Goal: Communication & Community: Ask a question

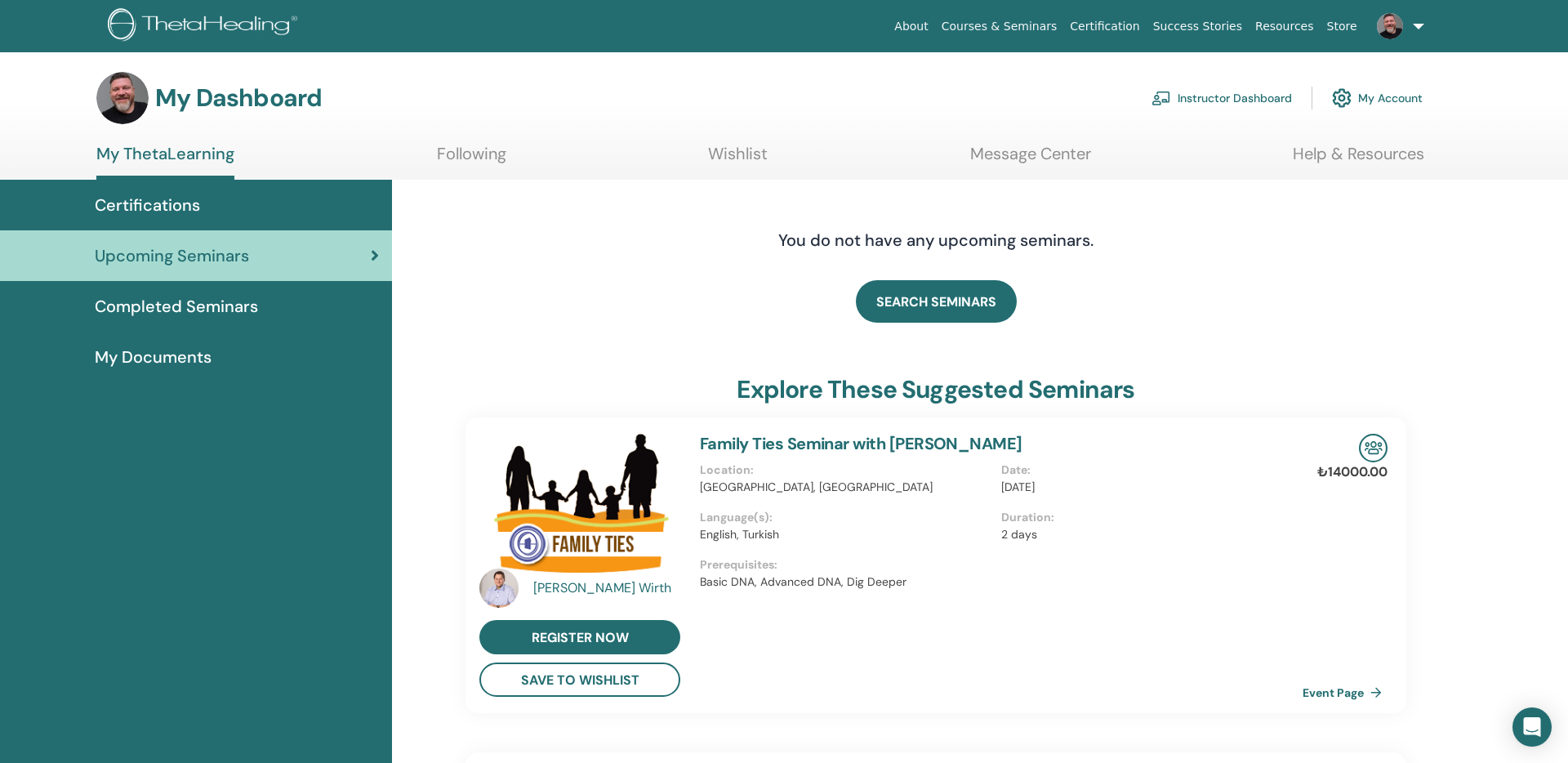
click at [1238, 95] on link "Instructor Dashboard" at bounding box center [1221, 98] width 141 height 36
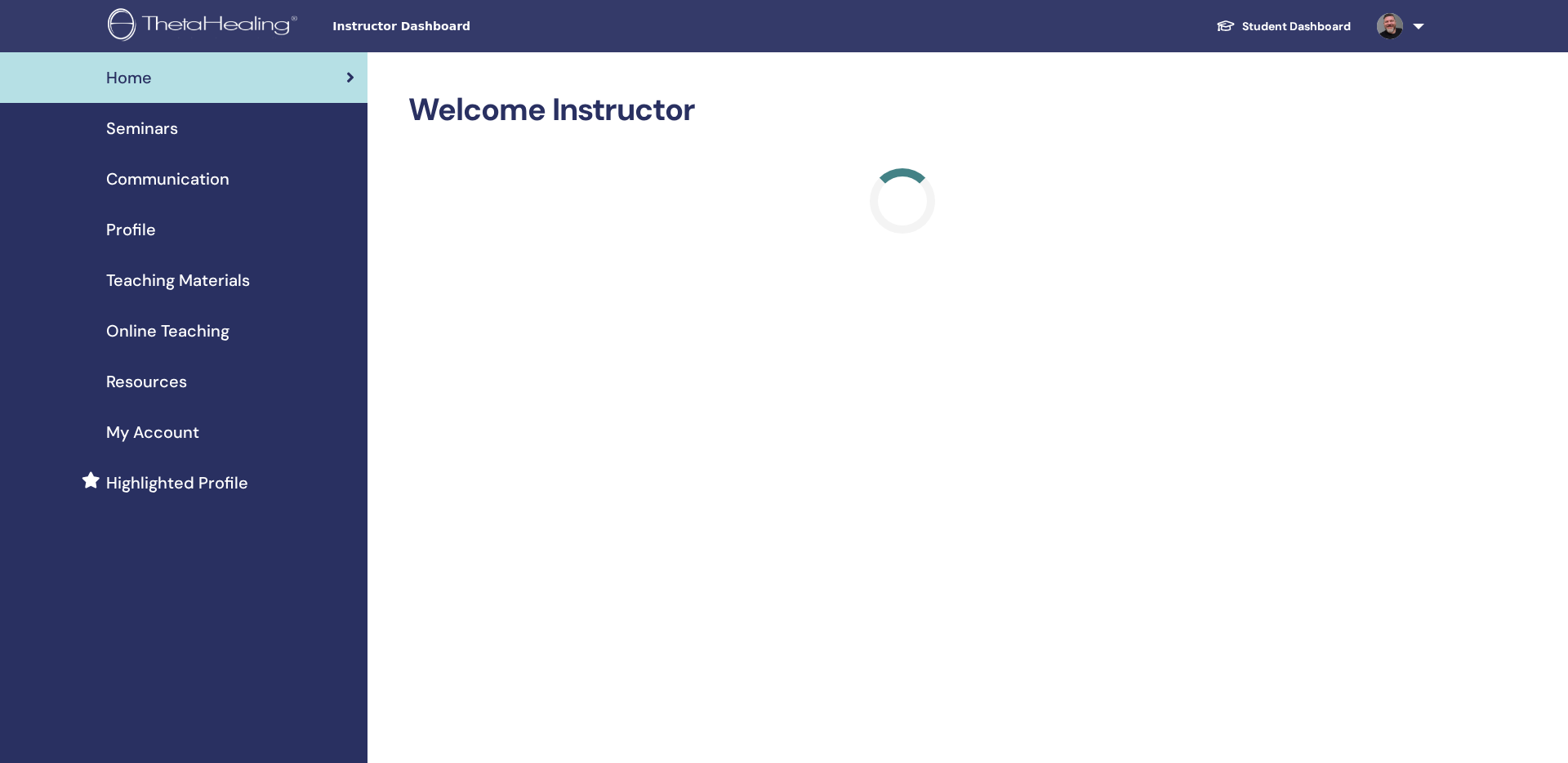
click at [148, 126] on span "Seminars" at bounding box center [142, 128] width 72 height 25
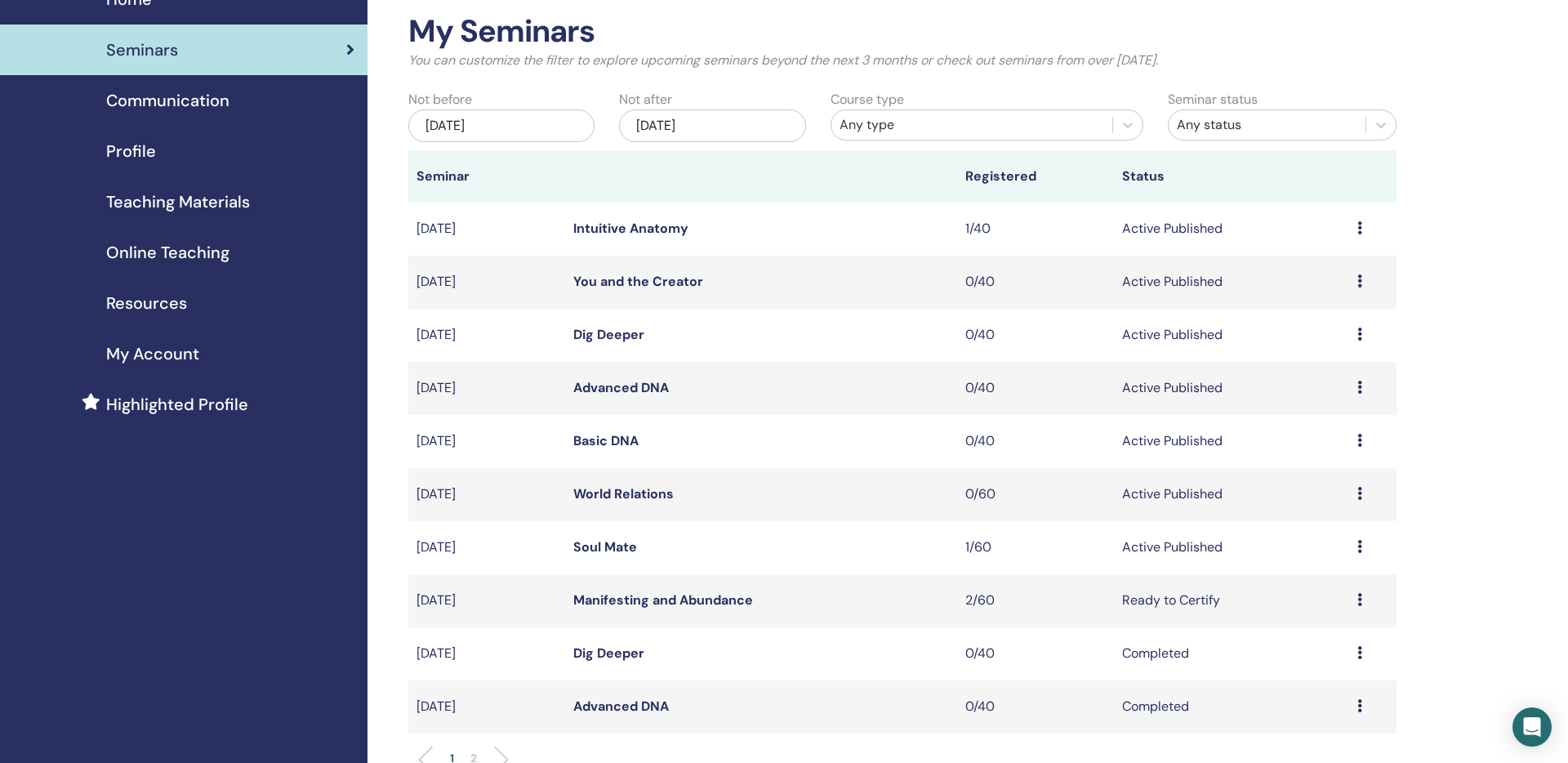
scroll to position [91, 0]
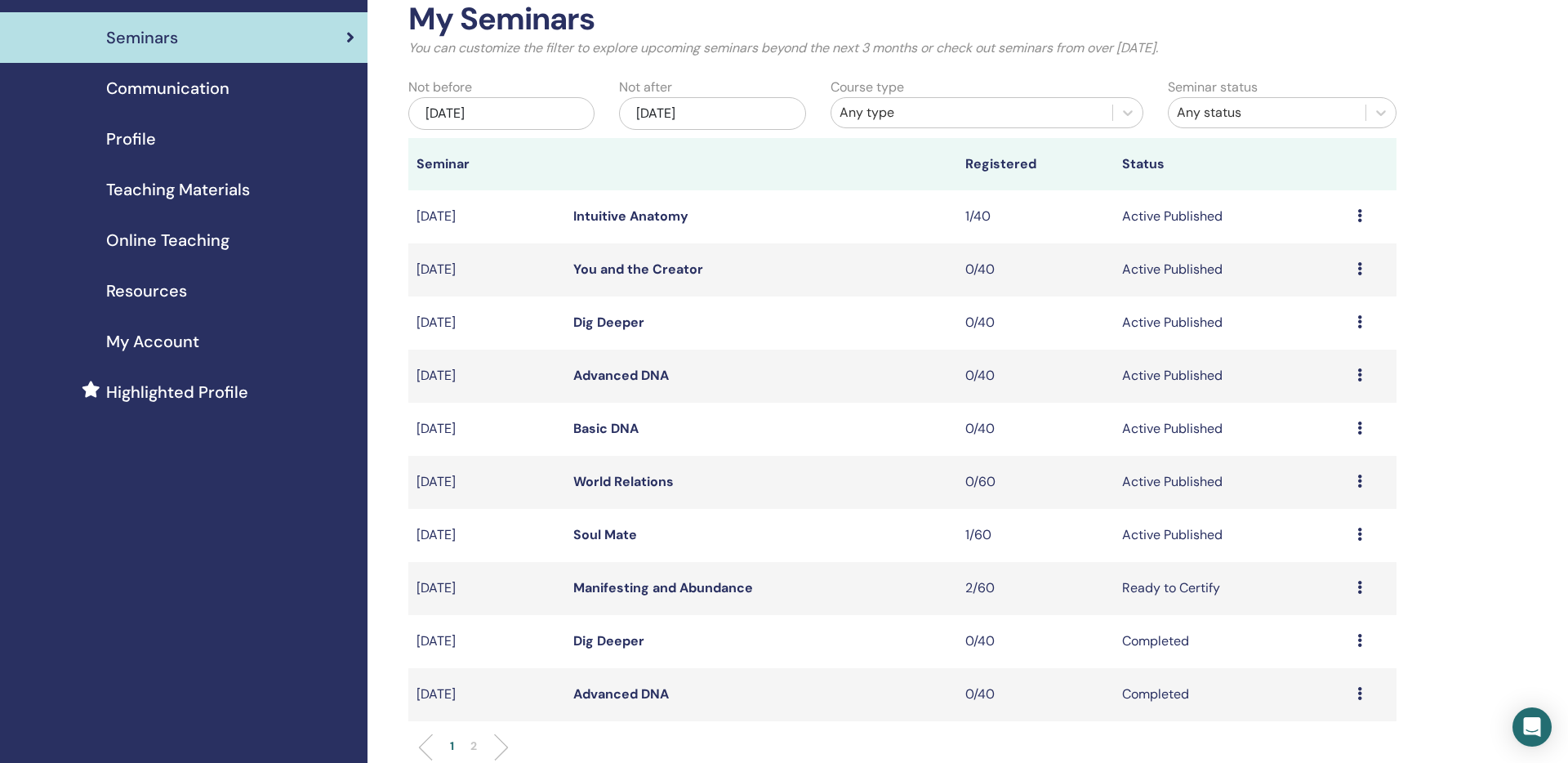
click at [688, 591] on link "Manifesting and Abundance" at bounding box center [662, 587] width 180 height 17
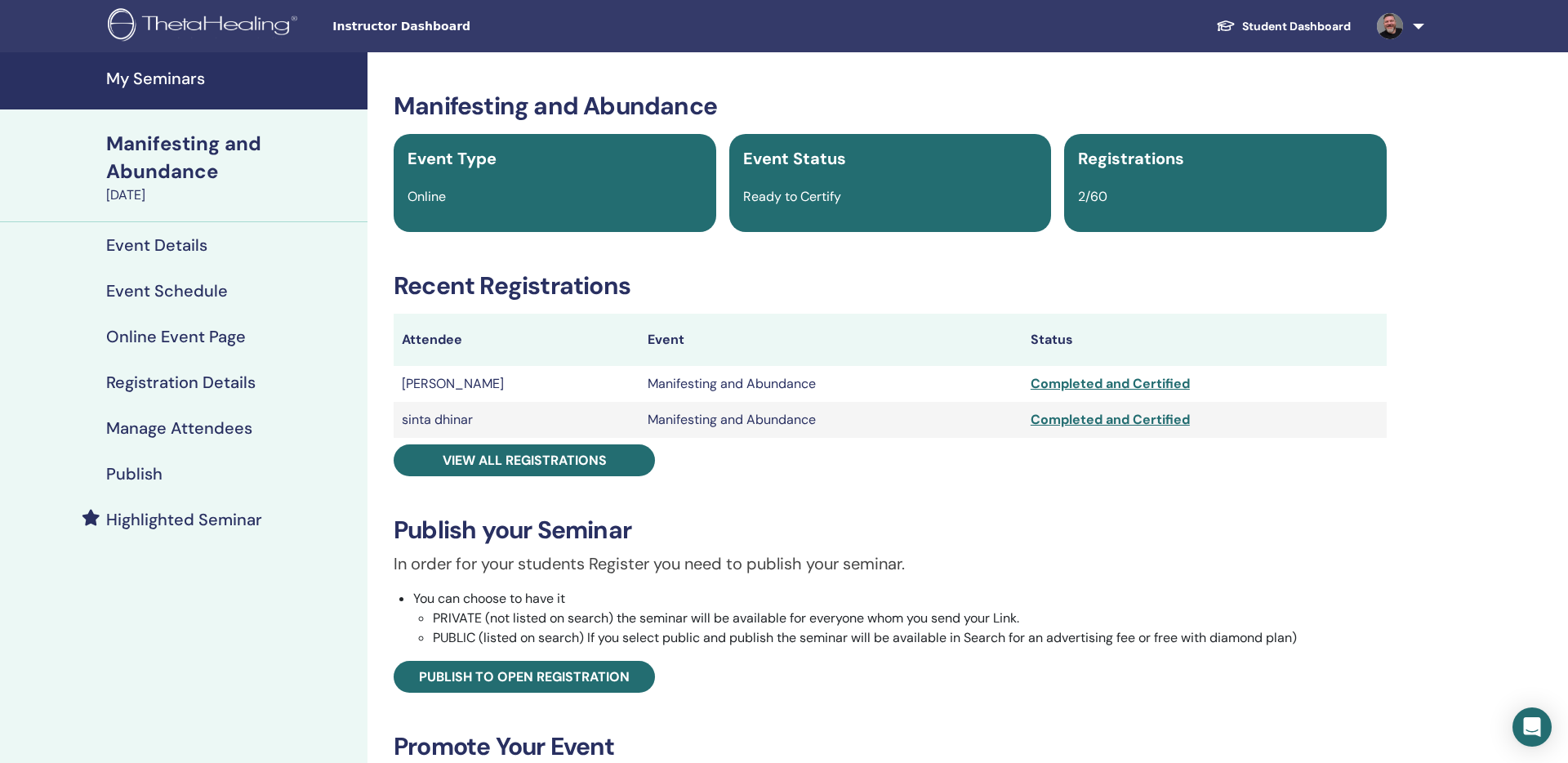
click at [688, 591] on li "You can choose to have it PRIVATE (not listed on search) the seminar will be av…" at bounding box center [899, 618] width 974 height 59
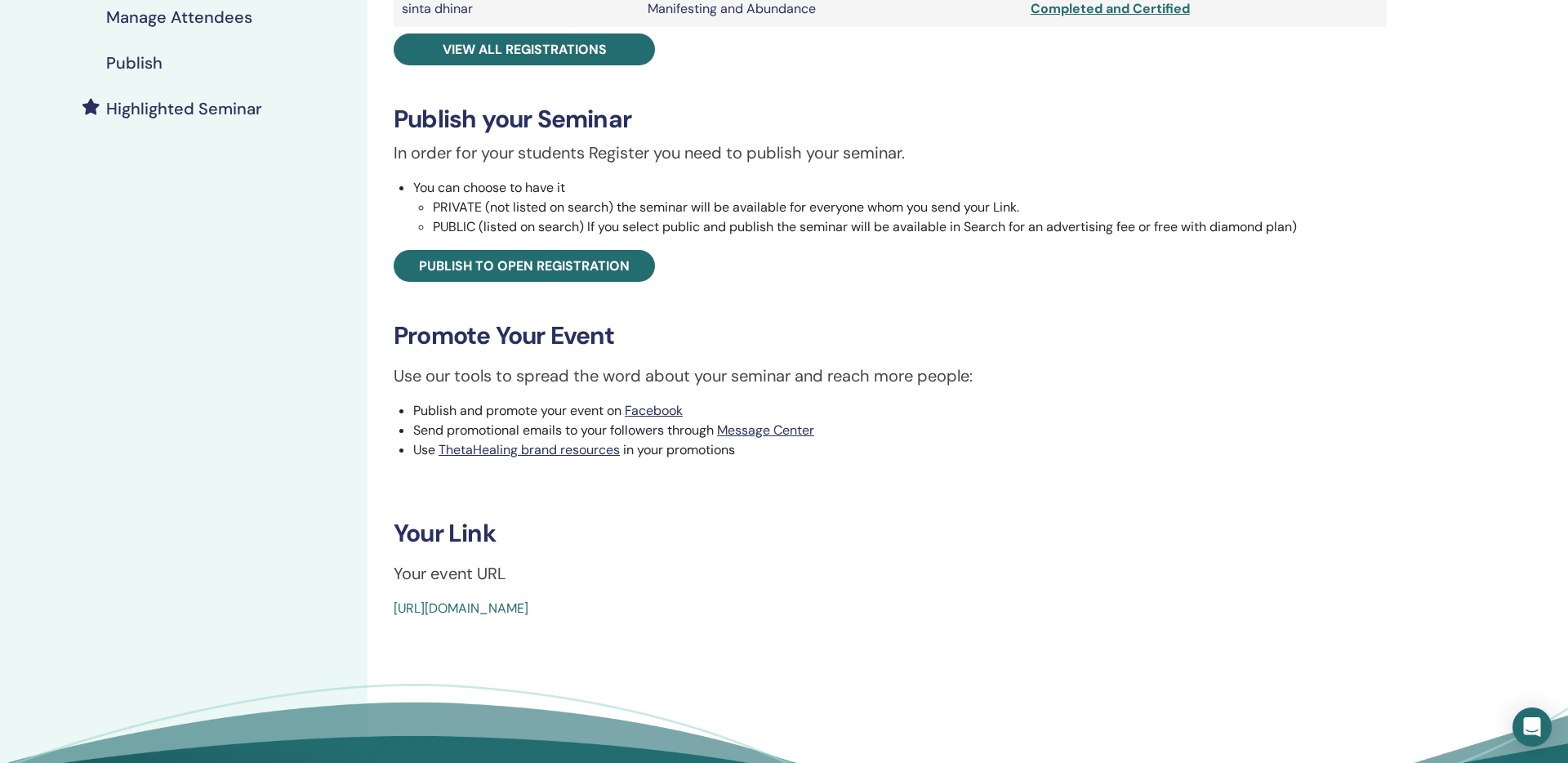
scroll to position [412, 0]
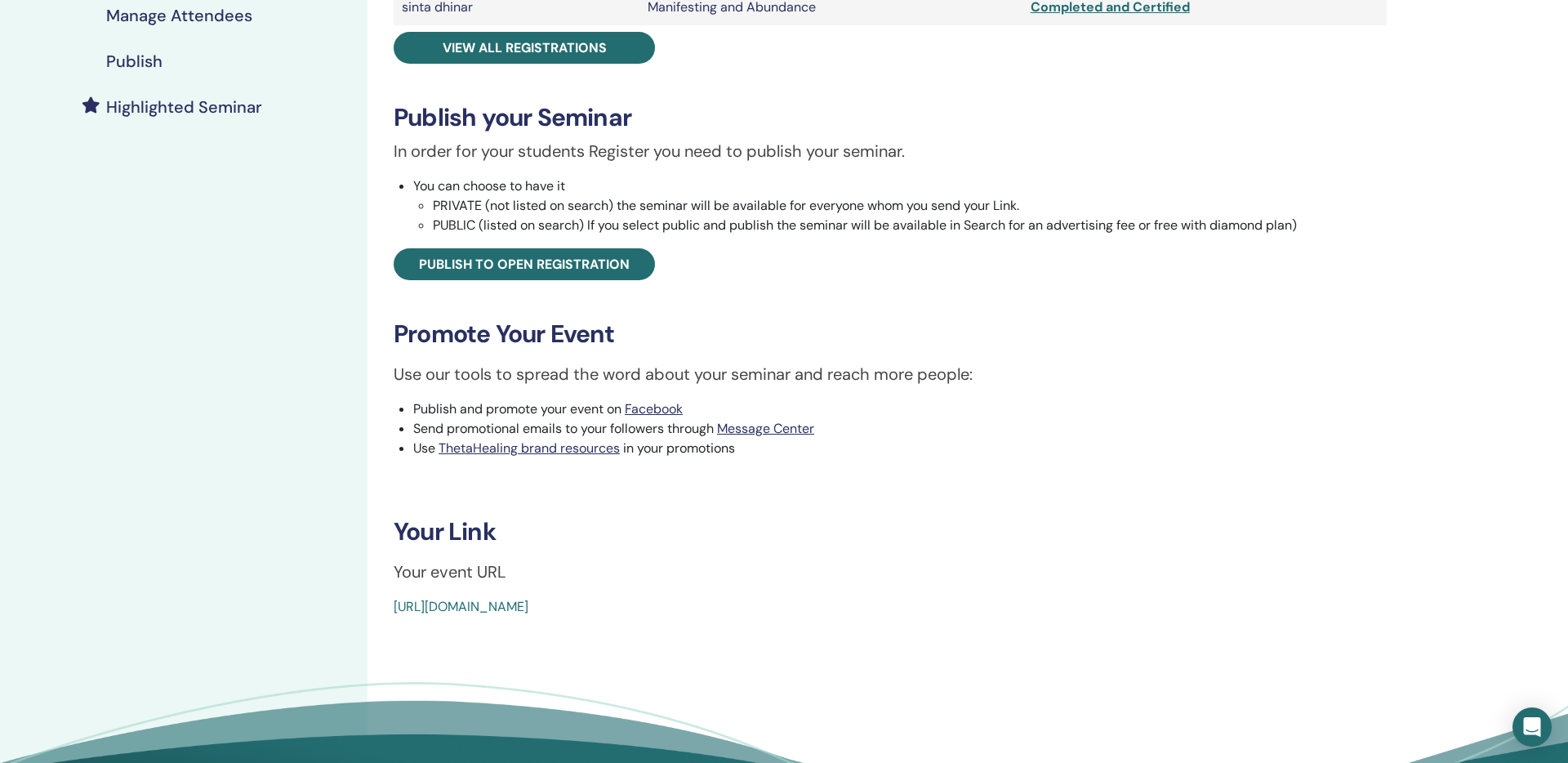
click at [529, 606] on link "[URL][DOMAIN_NAME]" at bounding box center [461, 606] width 134 height 17
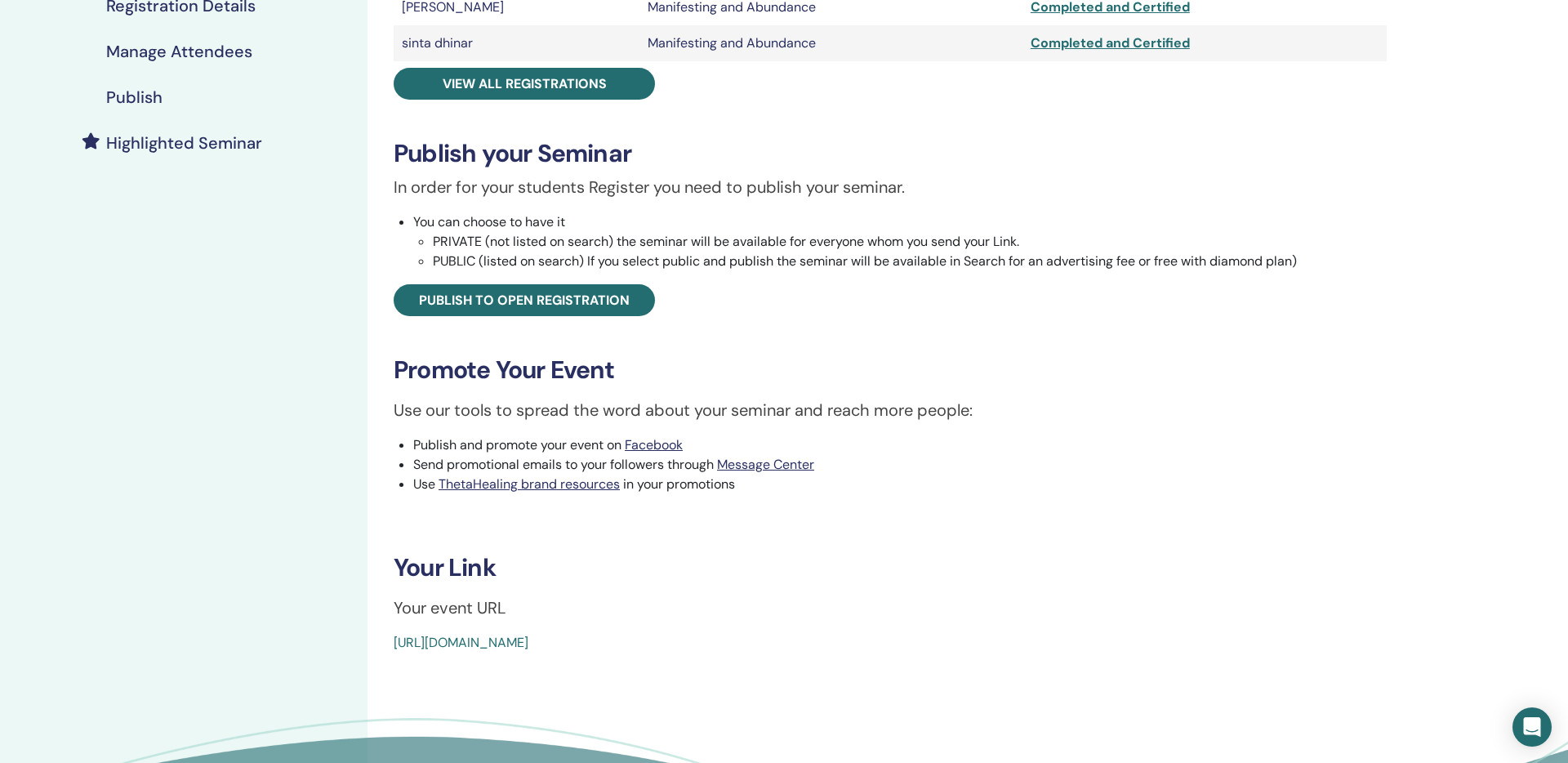
scroll to position [389, 0]
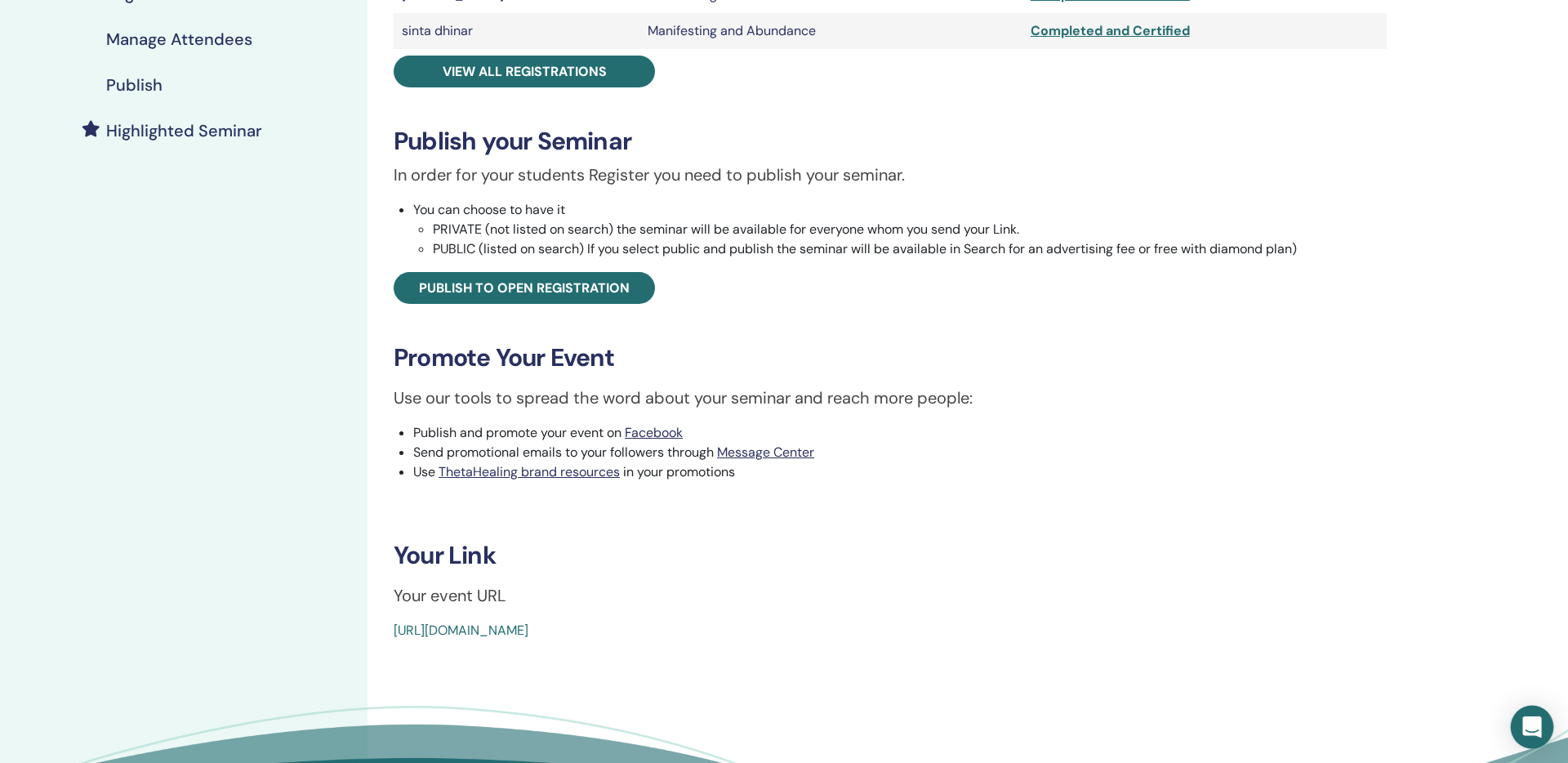
click at [1528, 713] on div "Open Intercom Messenger" at bounding box center [1533, 727] width 43 height 43
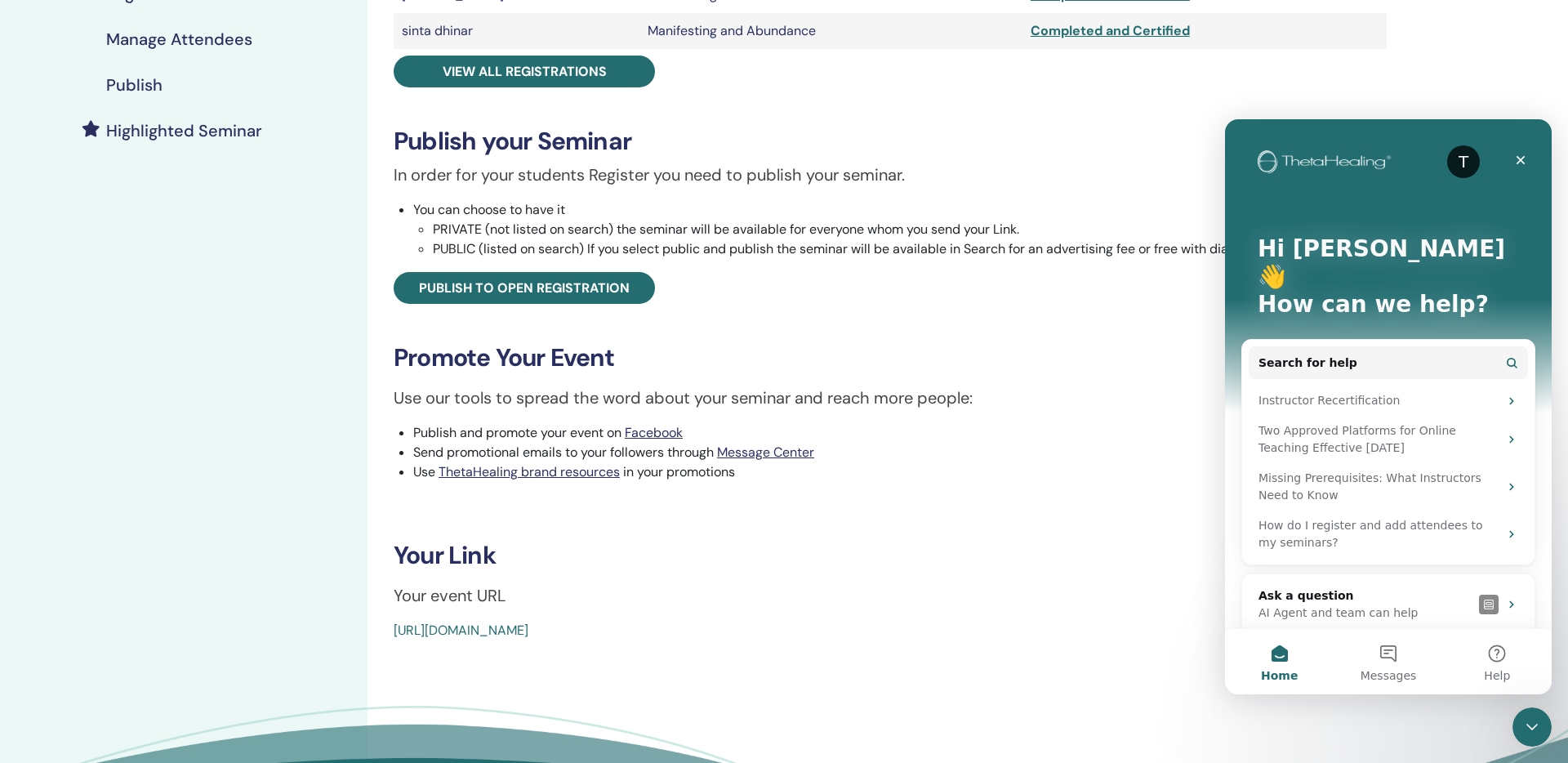
scroll to position [0, 0]
click at [1383, 651] on button "Messages" at bounding box center [1388, 661] width 109 height 65
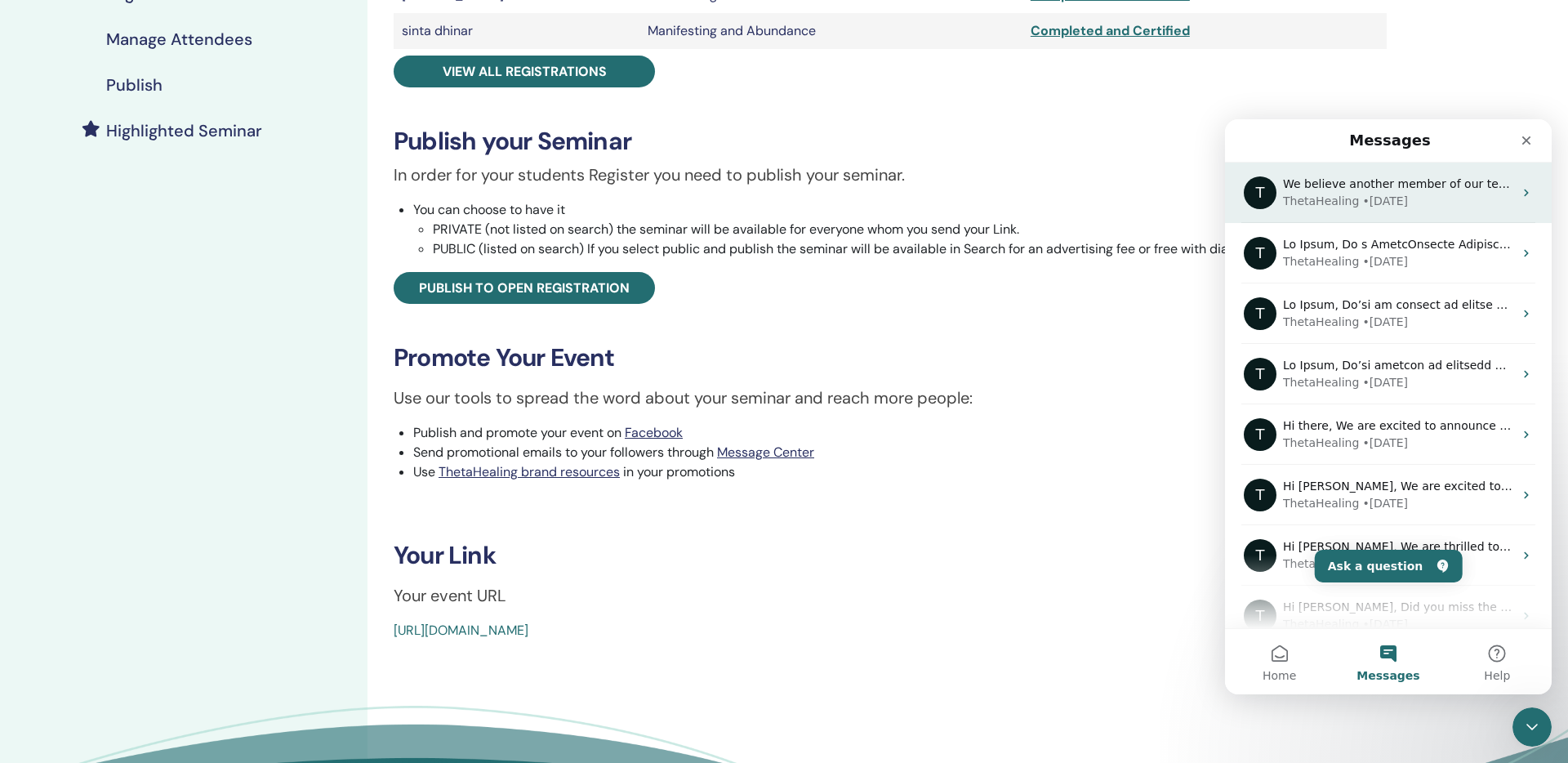
click at [1421, 184] on span "We believe another member of our team is assisting with this request. Thank you…" at bounding box center [1570, 183] width 573 height 13
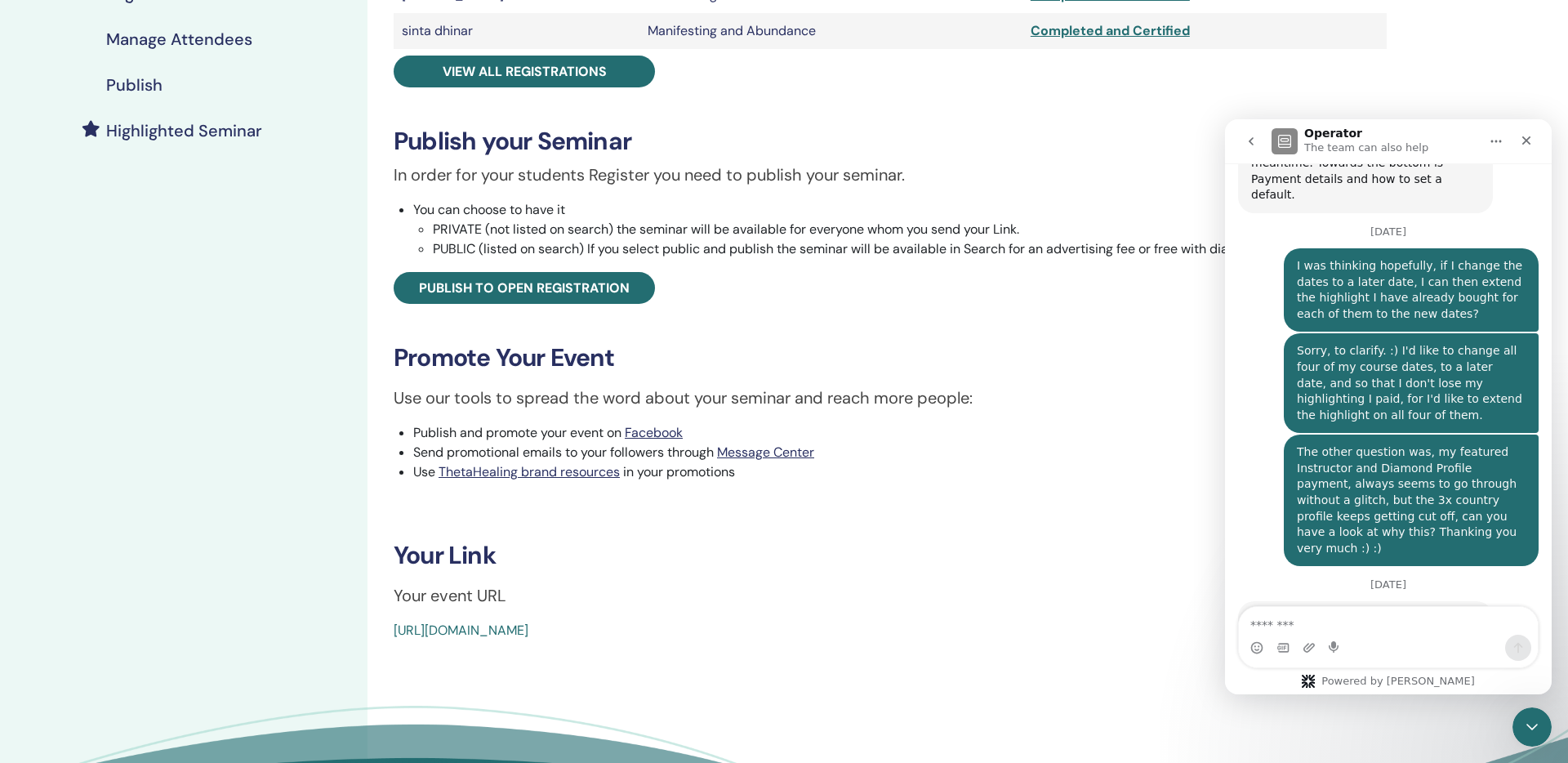
scroll to position [2043, 0]
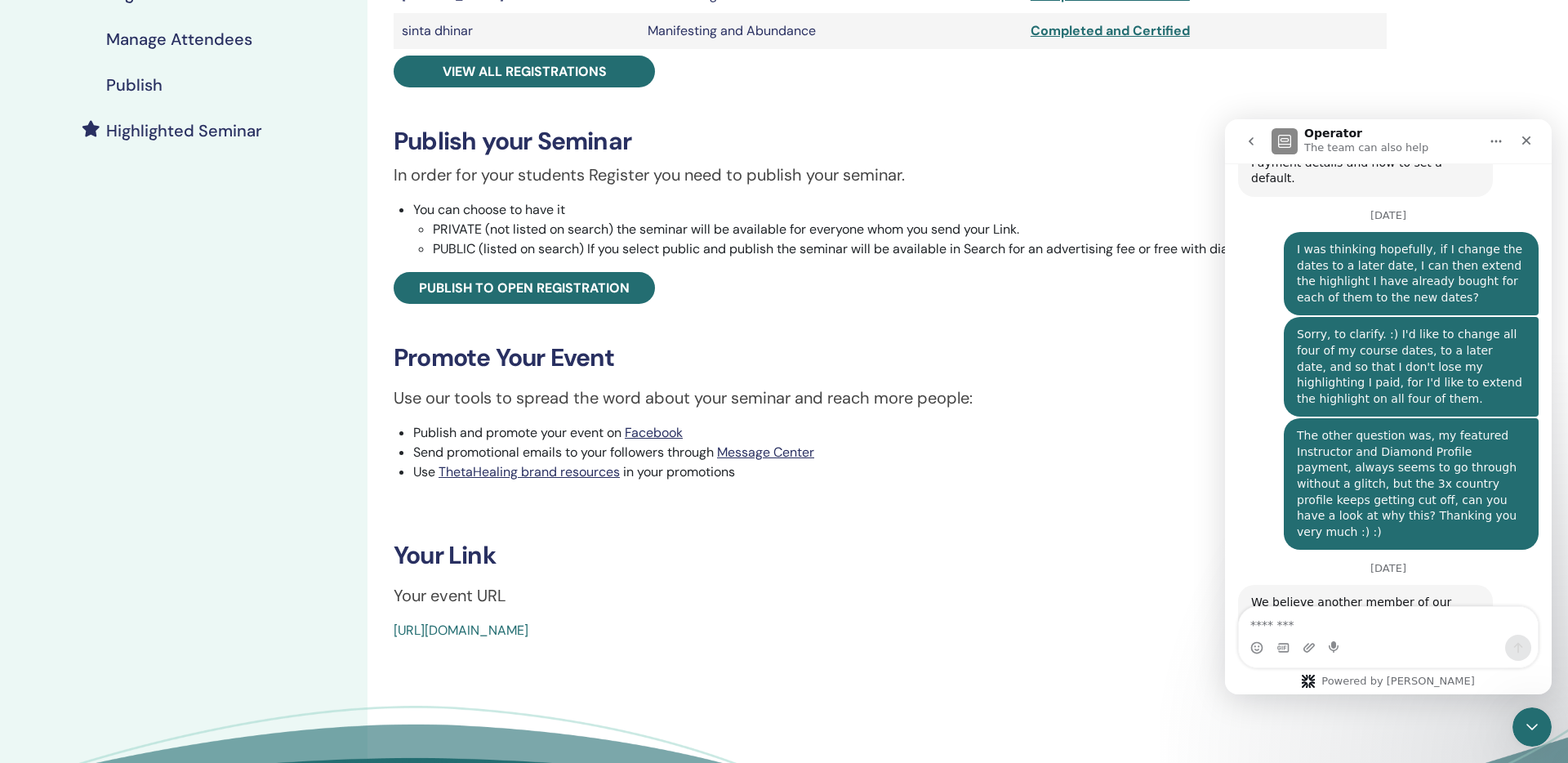
click at [1421, 241] on div "I was thinking hopefully, if I change the dates to a later date, I can then ext…" at bounding box center [1411, 273] width 229 height 64
click at [1243, 140] on button "go back" at bounding box center [1251, 141] width 31 height 31
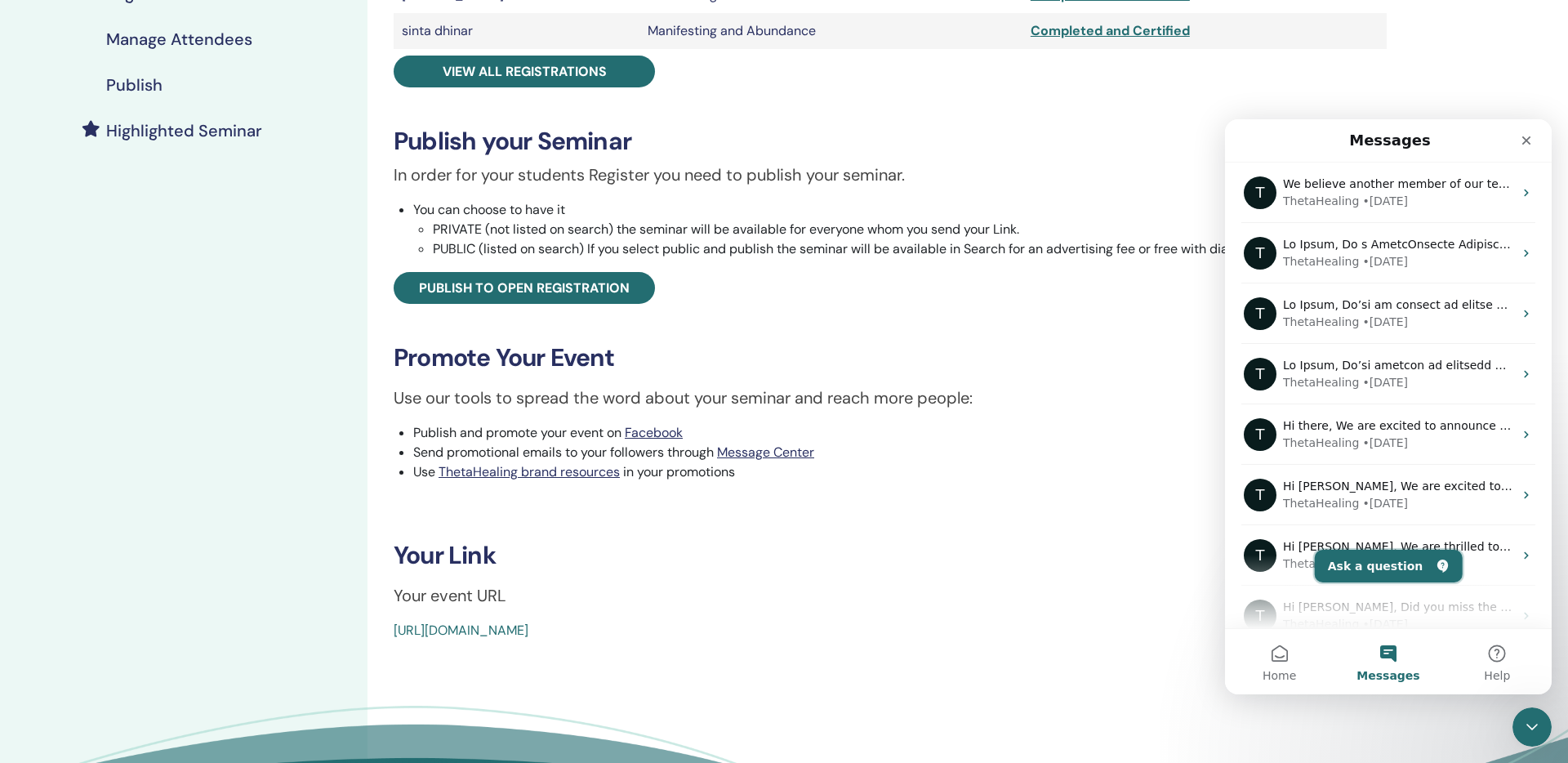
click at [1393, 554] on button "Ask a question" at bounding box center [1388, 566] width 148 height 33
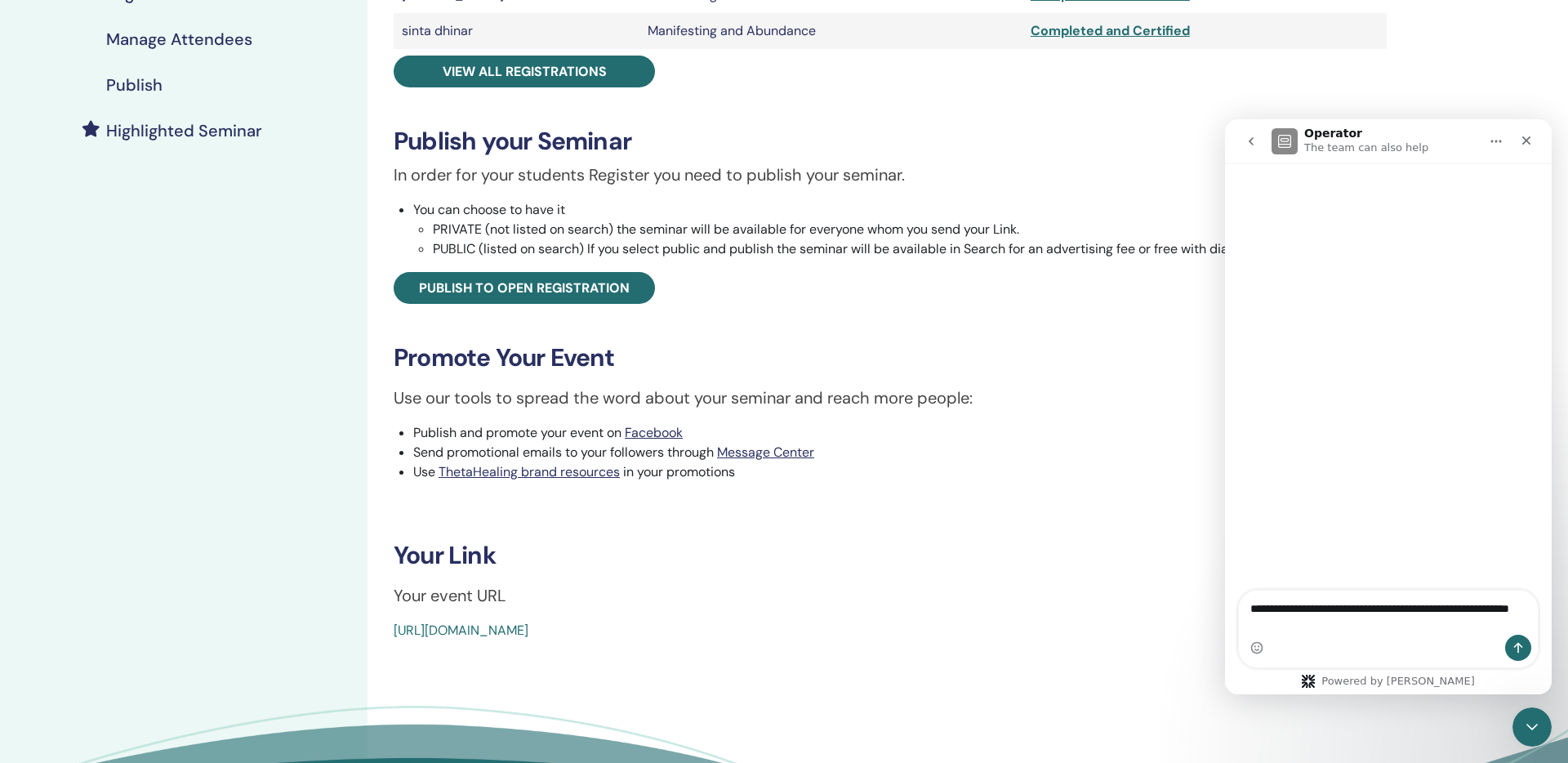
click at [1331, 622] on textarea "**********" at bounding box center [1388, 613] width 299 height 44
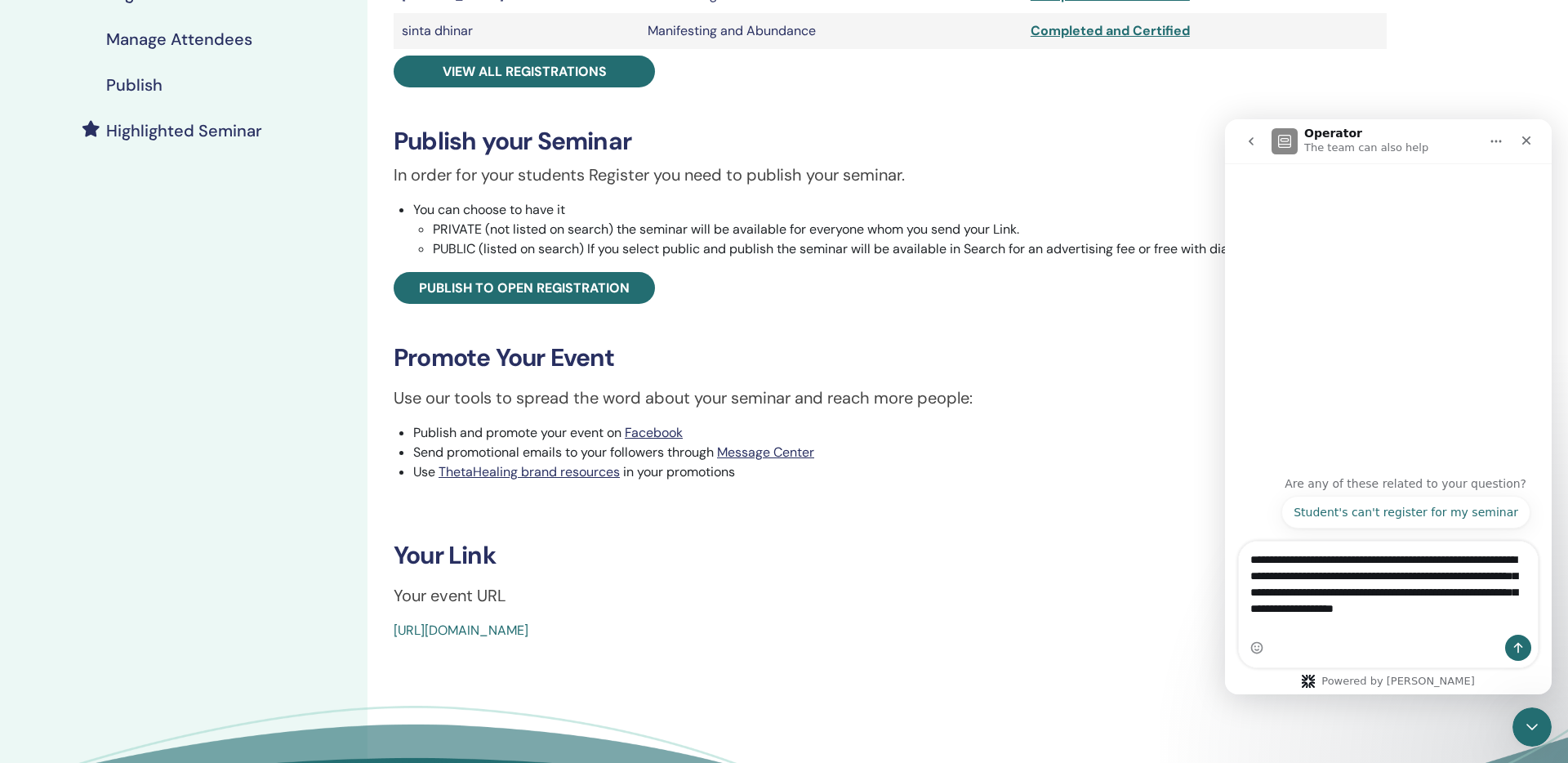
type textarea "**********"
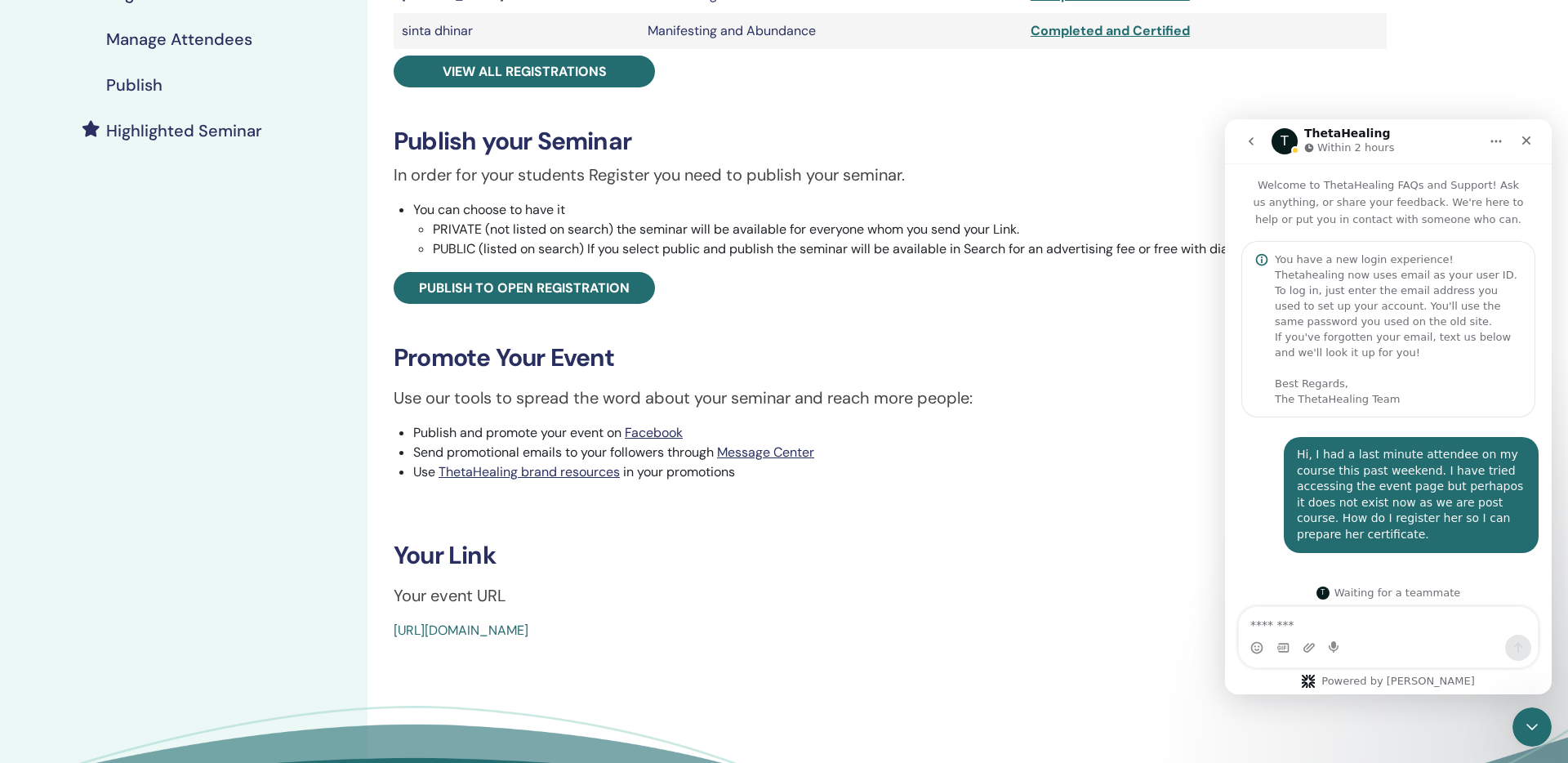
scroll to position [9, 0]
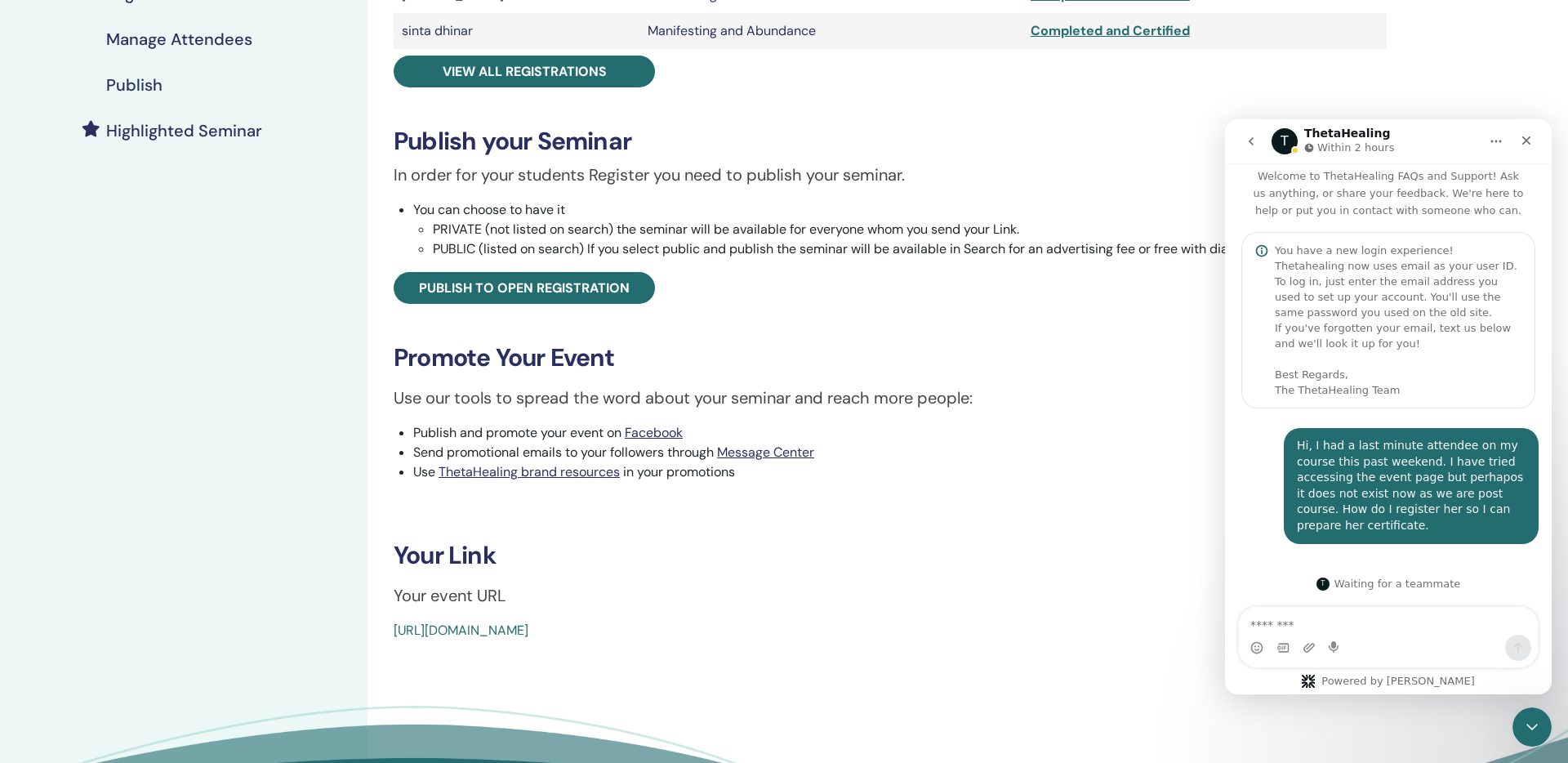
click at [1486, 473] on div "Hi, I had a last minute attendee on my course this past weekend. I have tried a…" at bounding box center [1411, 485] width 229 height 96
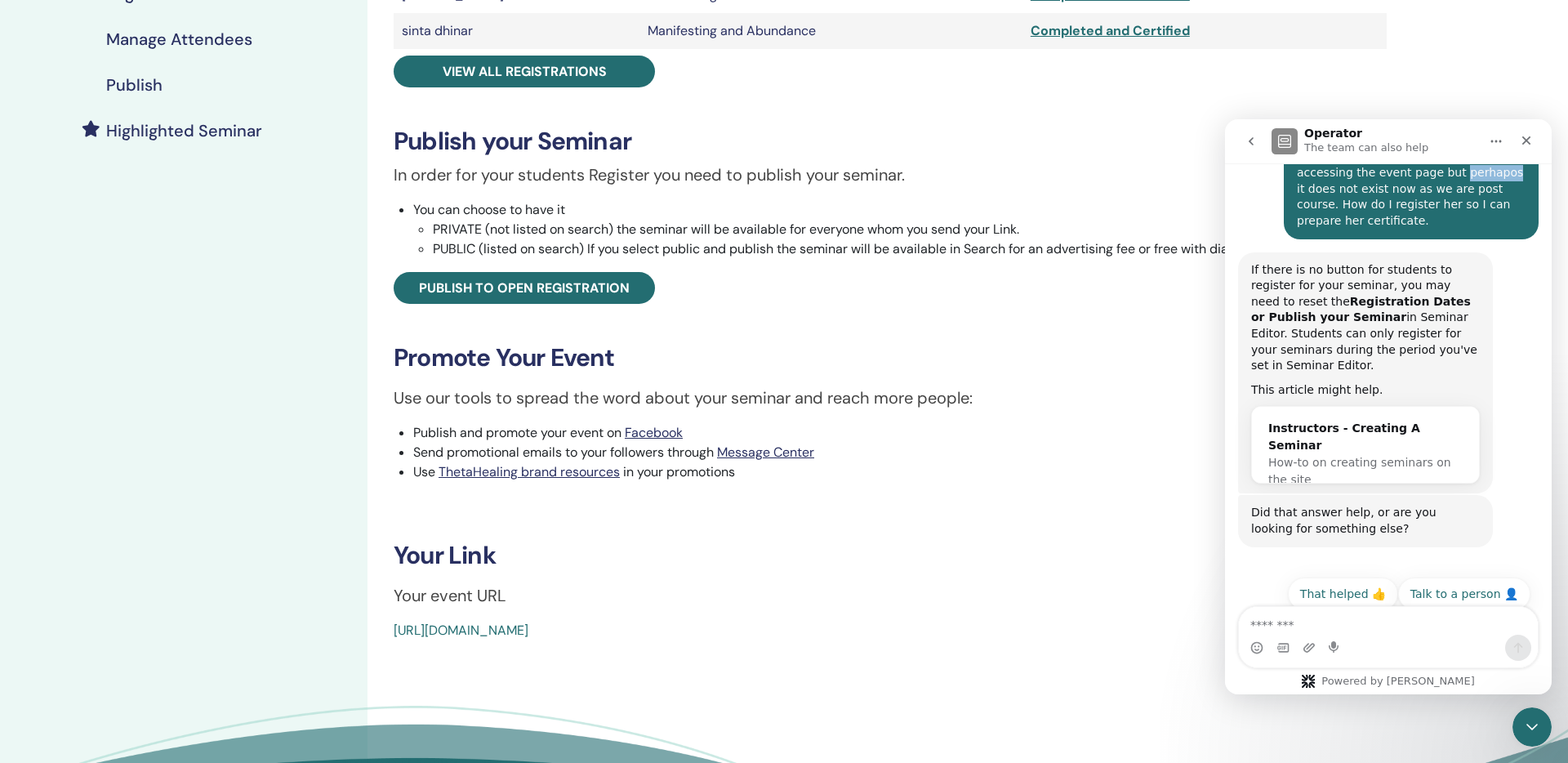
scroll to position [314, 0]
click at [1465, 577] on button "Talk to a person 👤" at bounding box center [1465, 593] width 133 height 33
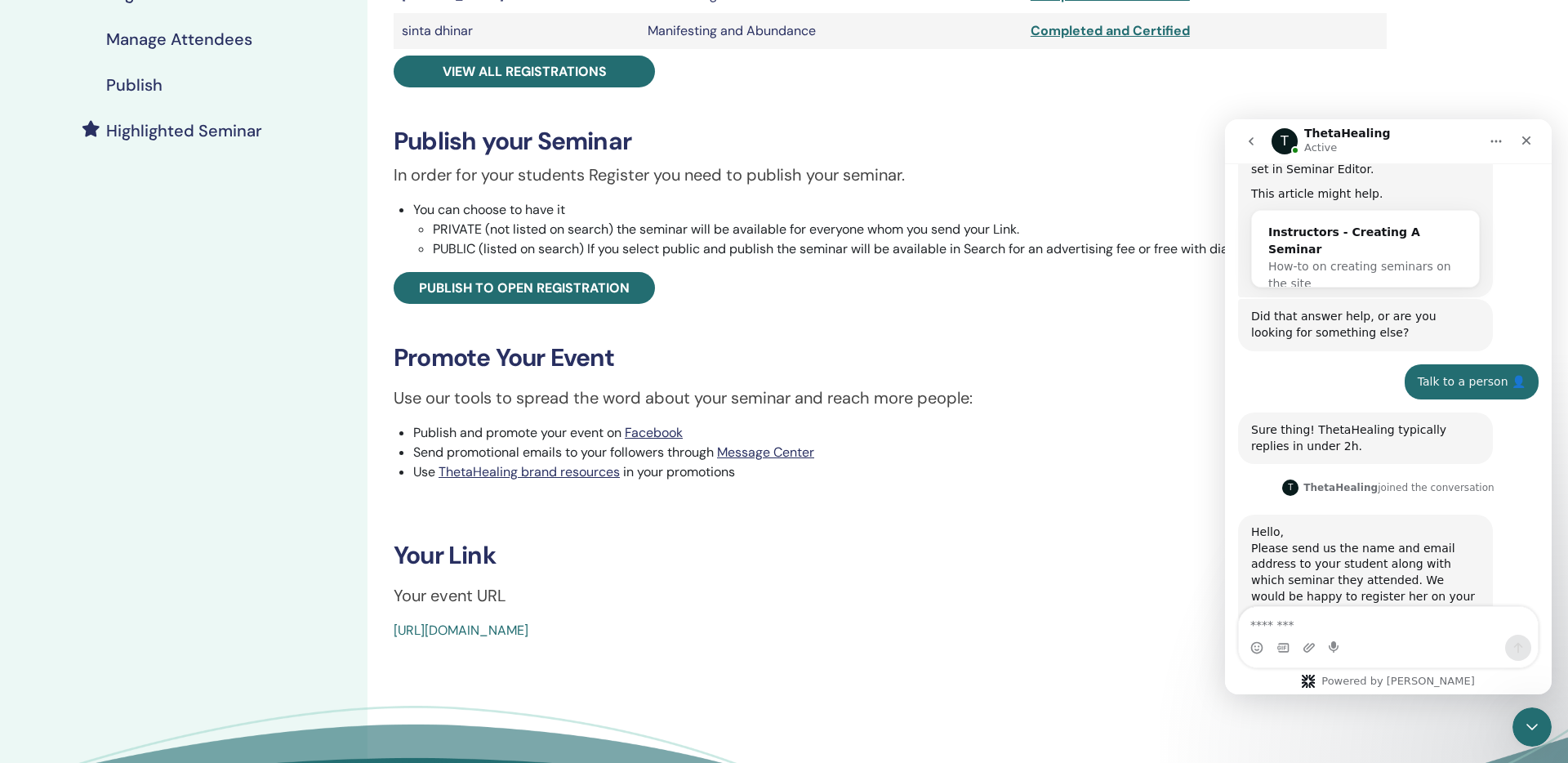
scroll to position [535, 0]
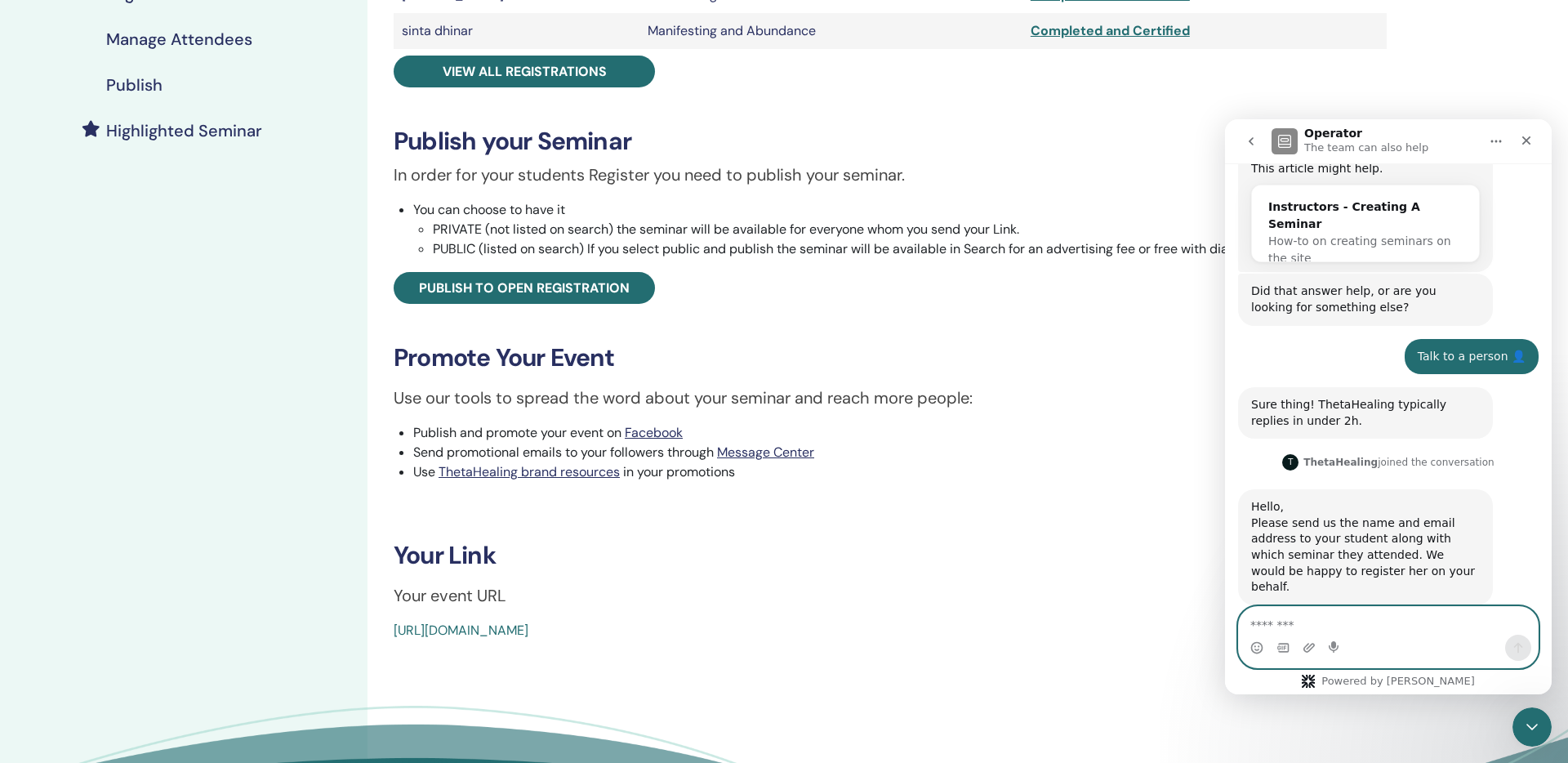
click at [1281, 628] on textarea "Message…" at bounding box center [1388, 620] width 299 height 27
click at [1390, 618] on textarea "**********" at bounding box center [1388, 604] width 299 height 27
type textarea "**********"
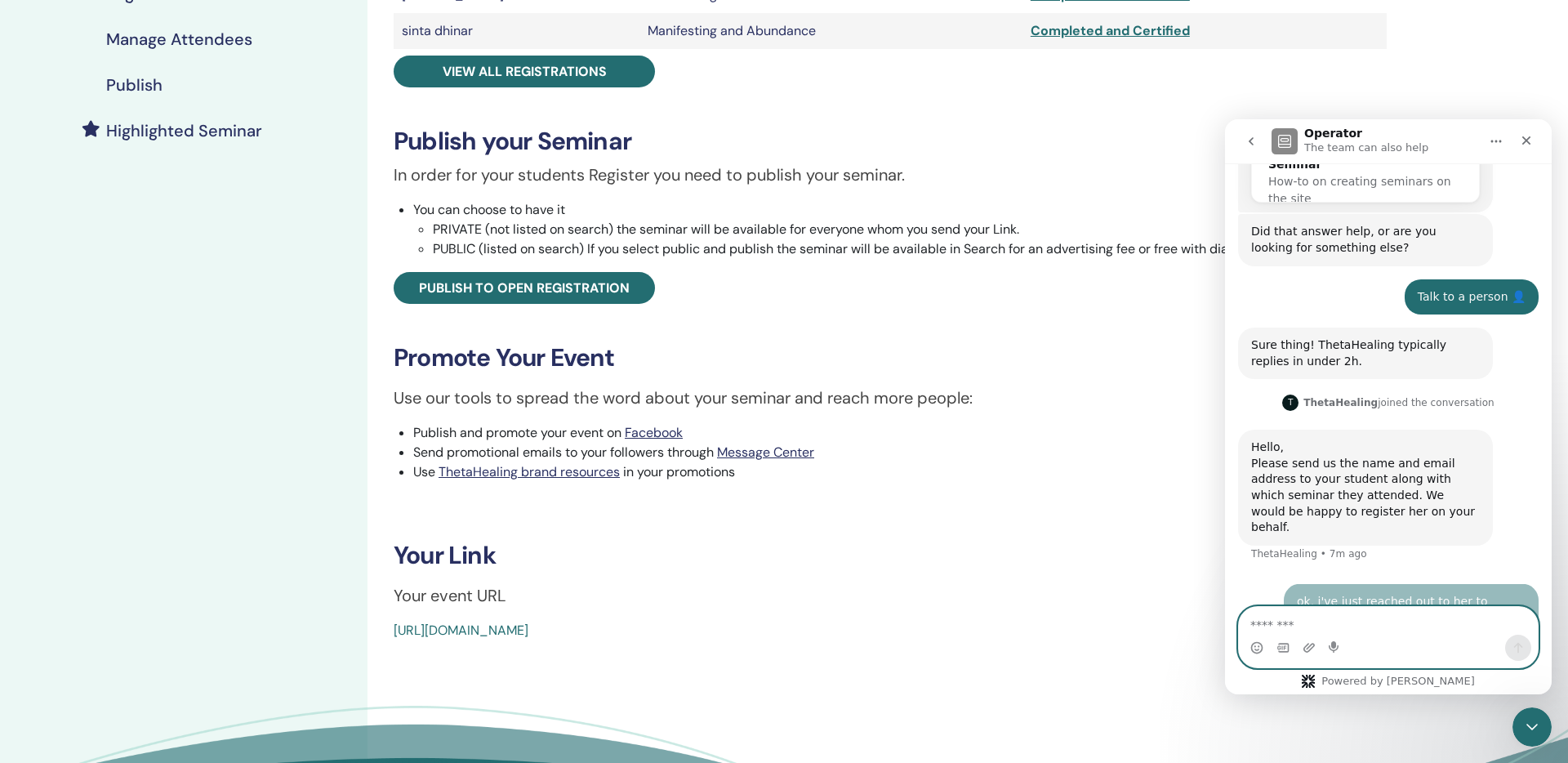
scroll to position [600, 0]
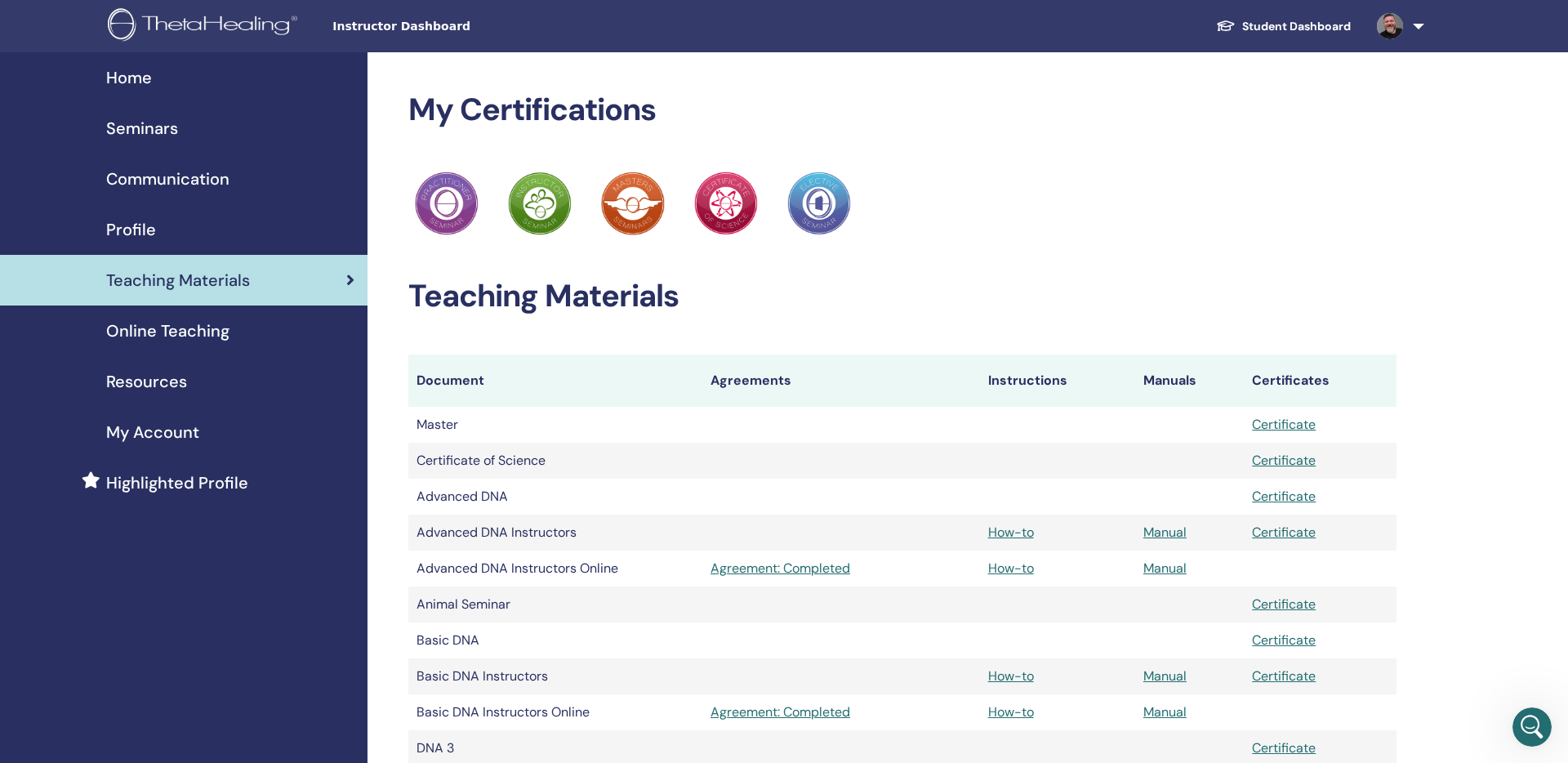
click at [187, 478] on span "Highlighted Profile" at bounding box center [177, 483] width 142 height 25
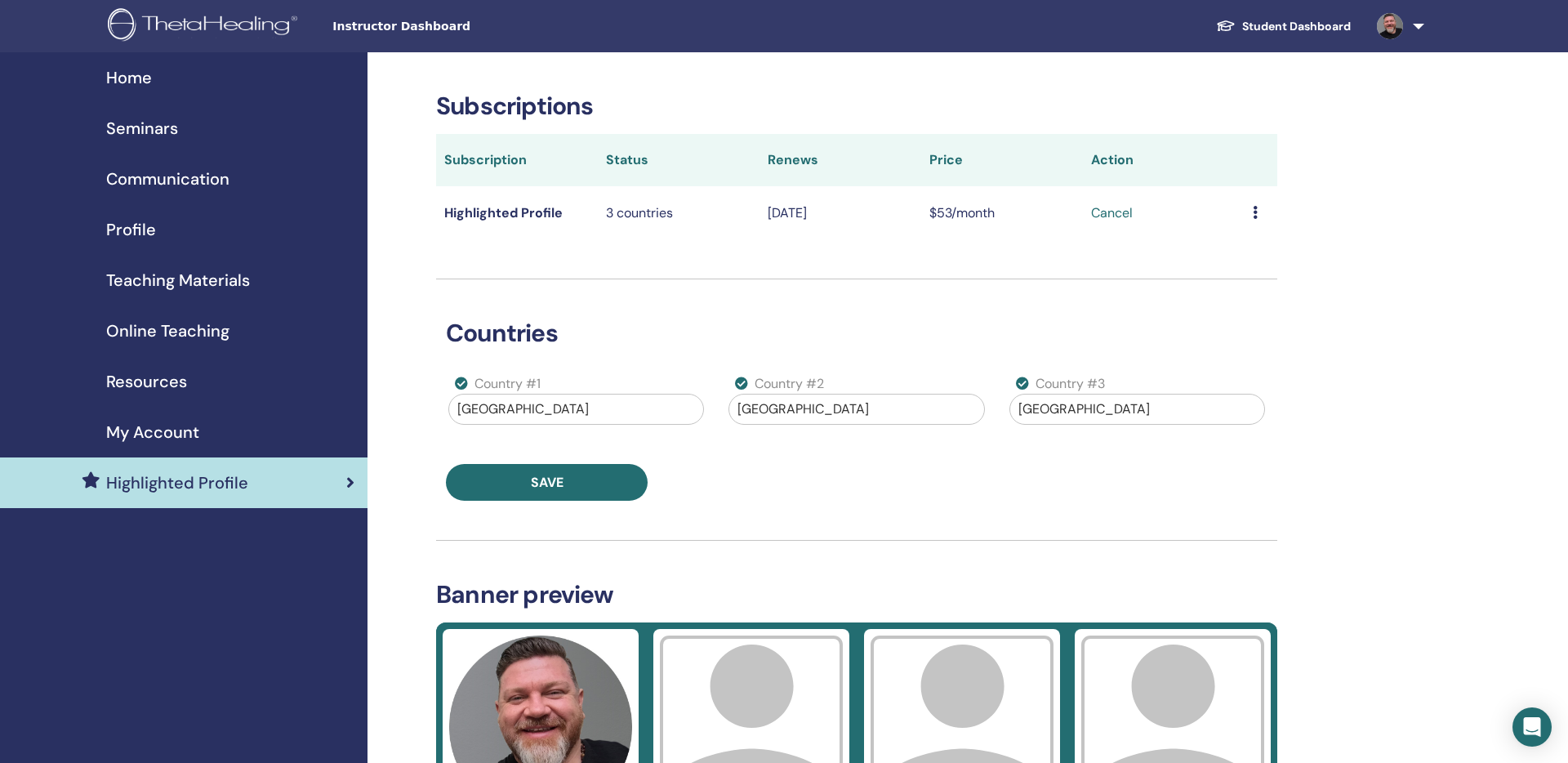
click at [187, 478] on span "Highlighted Profile" at bounding box center [177, 483] width 142 height 25
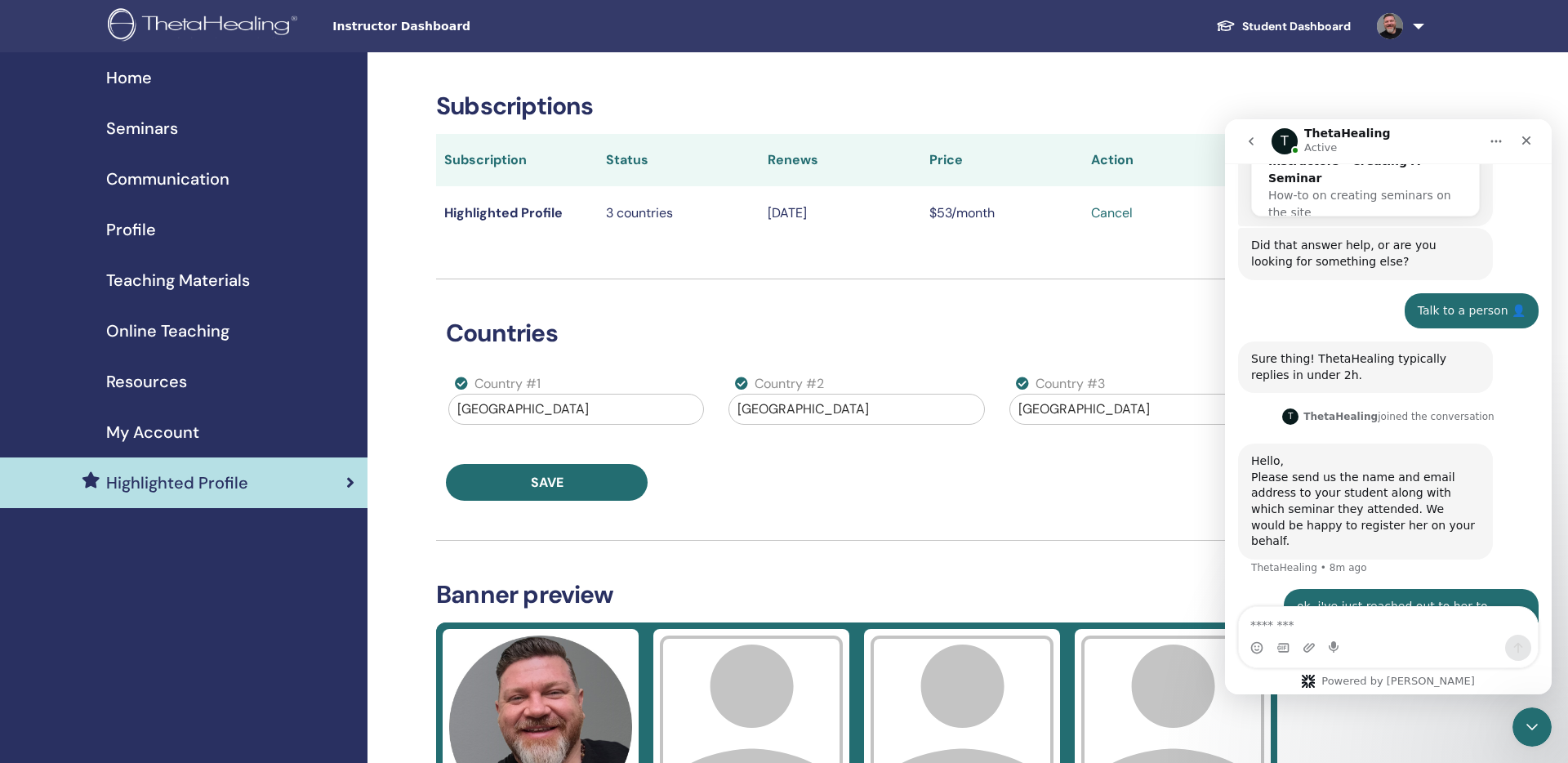
scroll to position [600, 0]
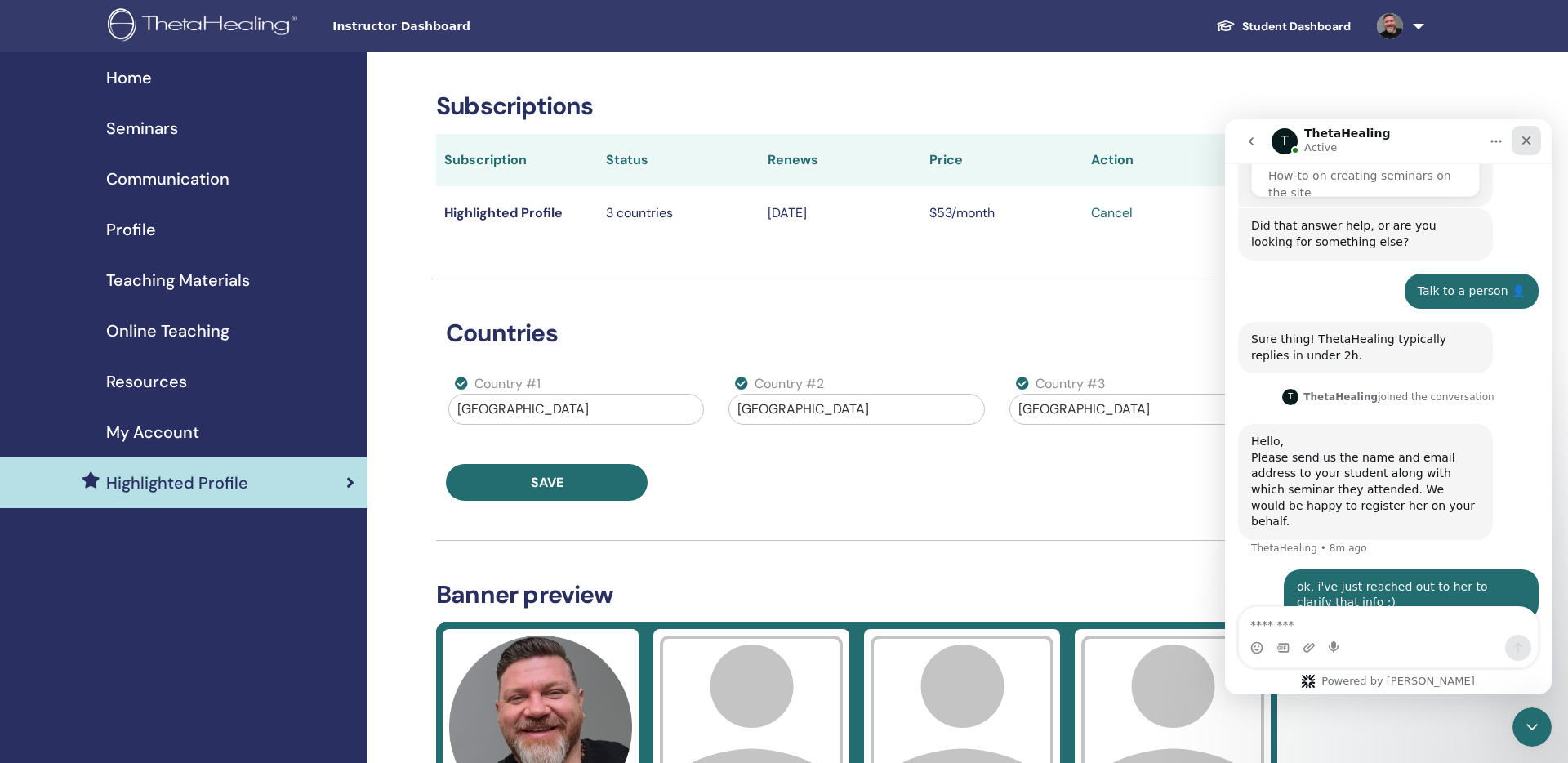
click at [1525, 144] on icon "Close" at bounding box center [1526, 140] width 13 height 13
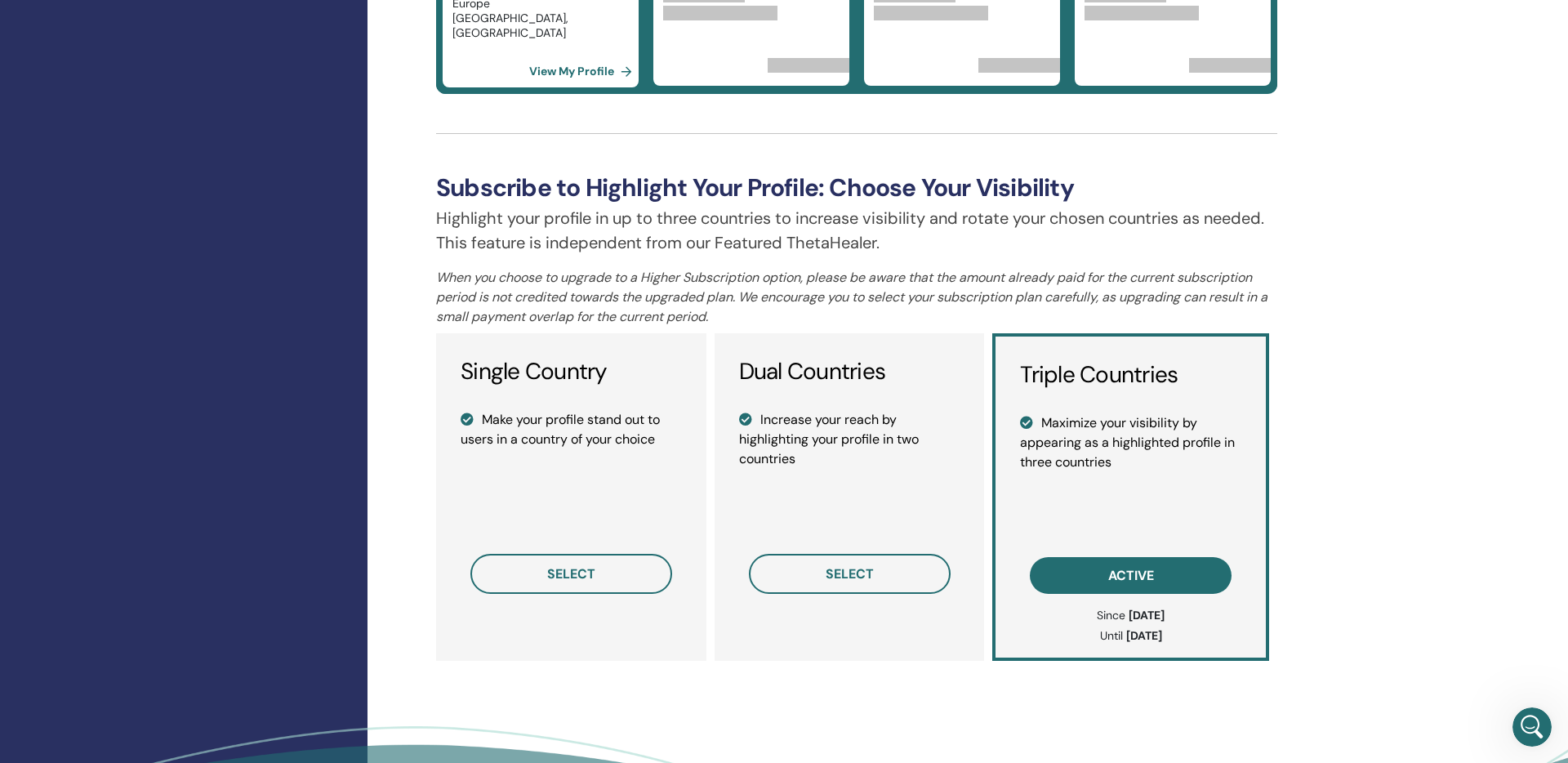
scroll to position [952, 0]
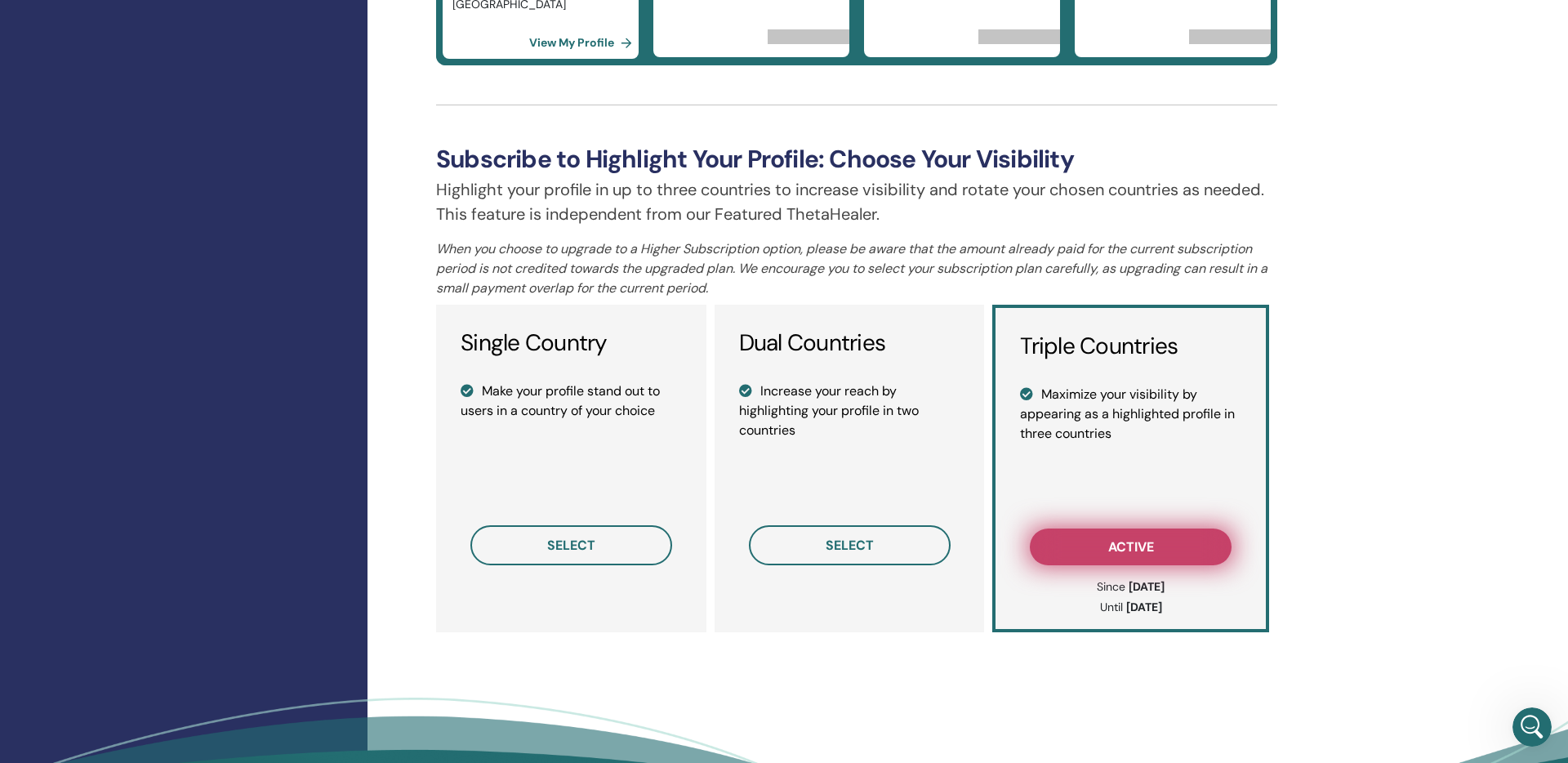
click at [1166, 539] on button "active" at bounding box center [1131, 547] width 202 height 37
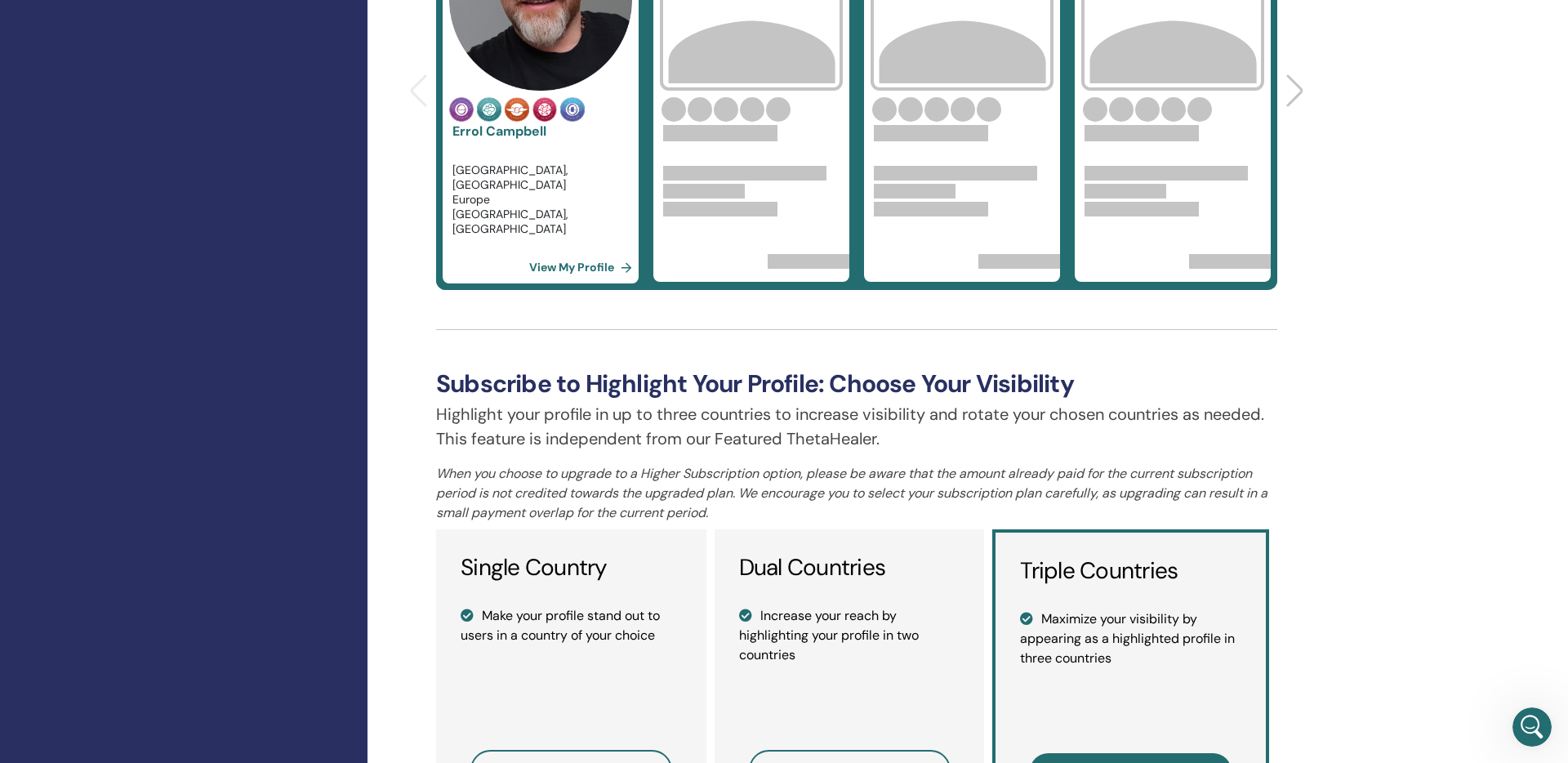
scroll to position [656, 0]
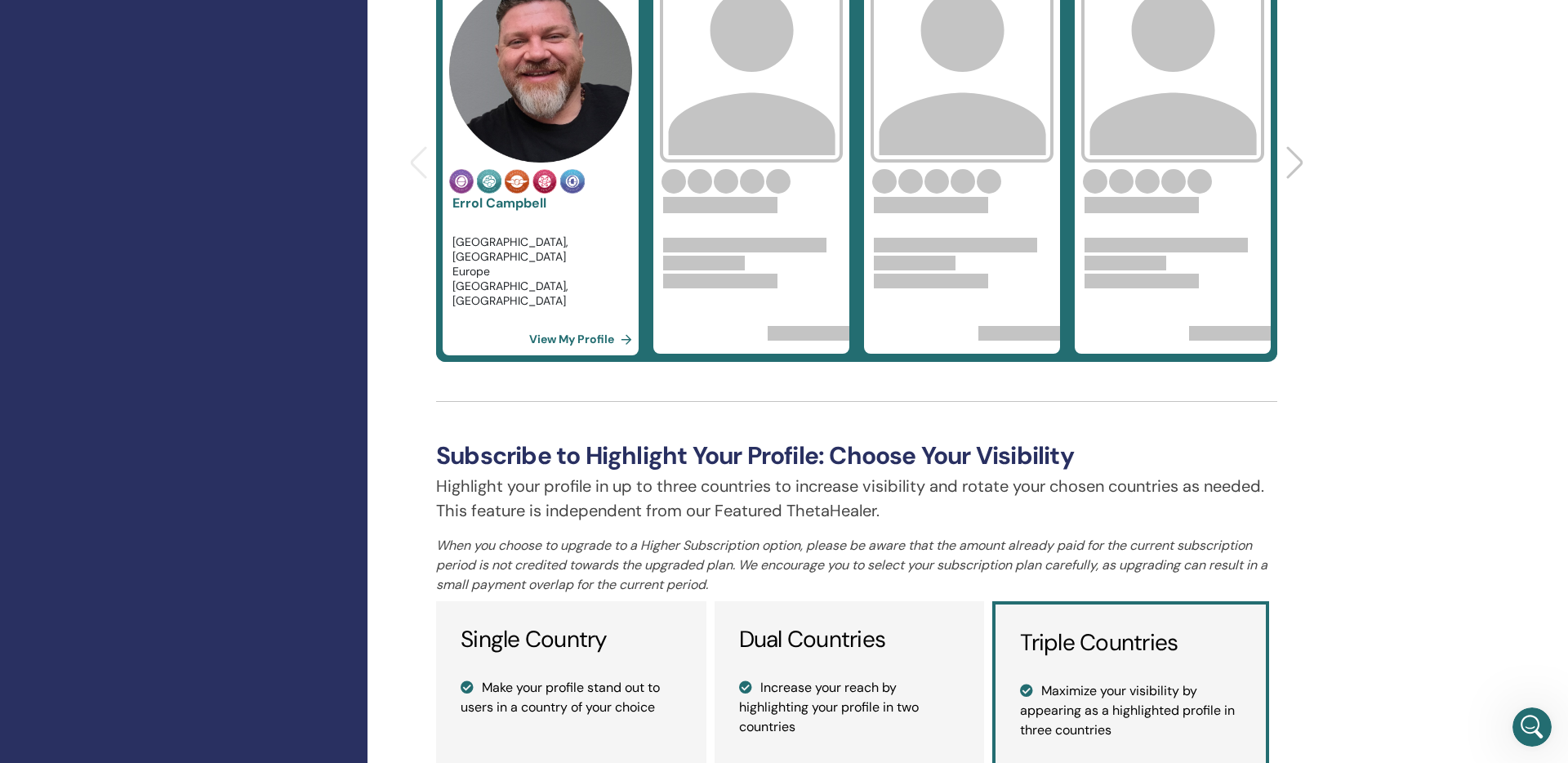
click at [575, 331] on link "View My Profile" at bounding box center [585, 339] width 110 height 33
